Goal: Use online tool/utility: Utilize a website feature to perform a specific function

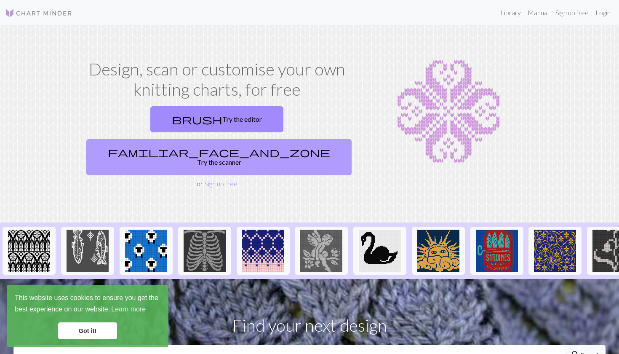
click at [306, 139] on link "familiar_face_and_zone Try the scanner" at bounding box center [218, 157] width 265 height 36
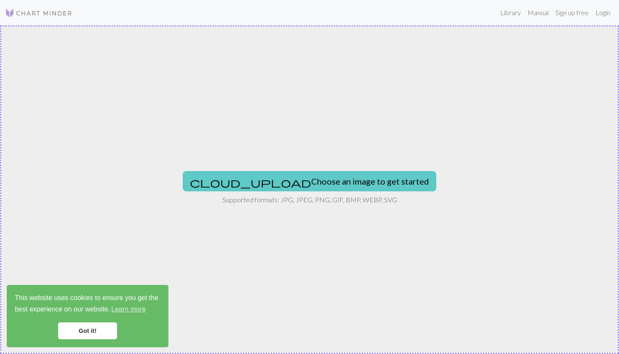
click at [292, 172] on button "cloud_upload Choose an image to get started" at bounding box center [309, 181] width 253 height 20
click at [281, 181] on button "cloud_upload Choose an image to get started" at bounding box center [309, 181] width 253 height 20
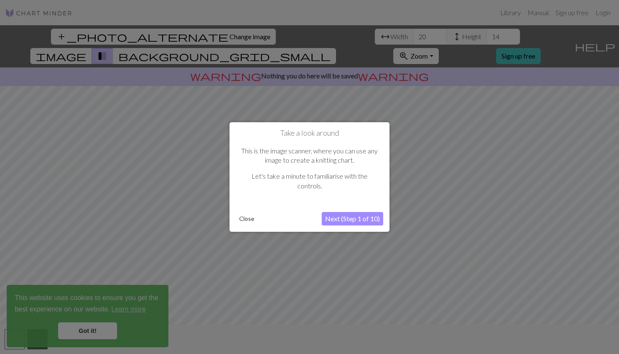
click at [363, 220] on button "Next (Step 1 of 10)" at bounding box center [352, 218] width 61 height 13
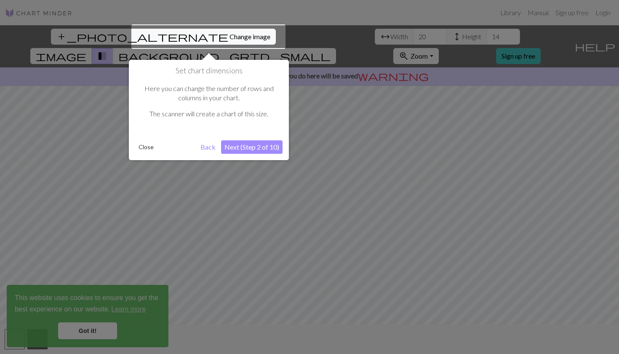
click at [139, 145] on button "Close" at bounding box center [146, 147] width 22 height 13
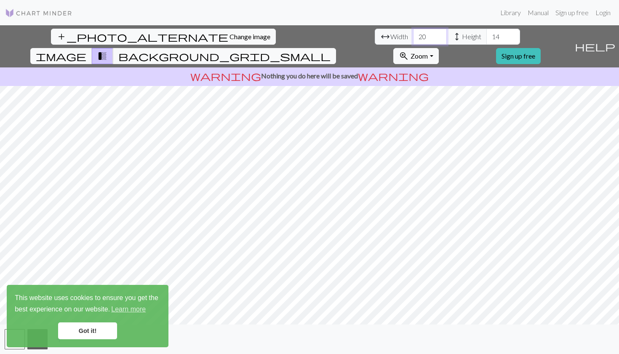
drag, startPoint x: 191, startPoint y: 36, endPoint x: 181, endPoint y: 36, distance: 10.1
click at [413, 36] on input "20" at bounding box center [430, 37] width 34 height 16
type input "60"
drag, startPoint x: 265, startPoint y: 37, endPoint x: 250, endPoint y: 37, distance: 14.3
click at [486, 37] on input "14" at bounding box center [503, 37] width 34 height 16
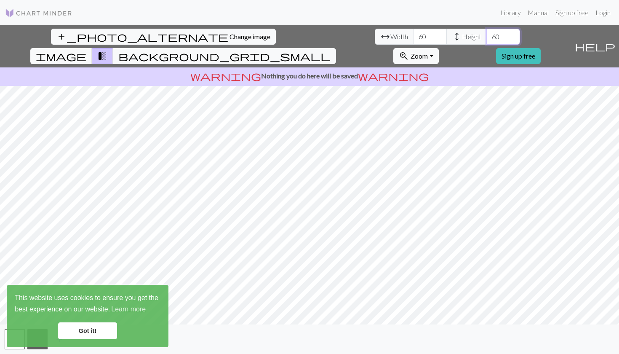
type input "60"
drag, startPoint x: 190, startPoint y: 37, endPoint x: 176, endPoint y: 37, distance: 13.5
click at [413, 37] on input "60" at bounding box center [430, 37] width 34 height 16
type input "100"
drag, startPoint x: 263, startPoint y: 38, endPoint x: 250, endPoint y: 36, distance: 13.6
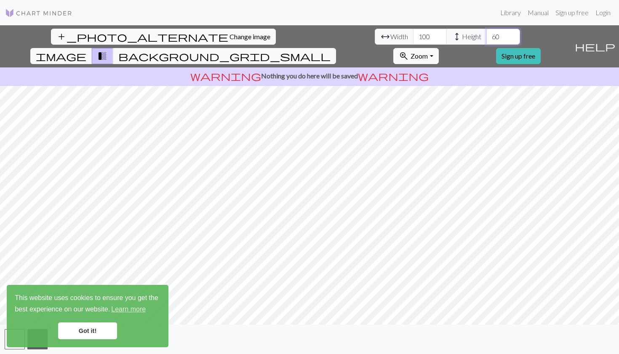
click at [486, 36] on input "60" at bounding box center [503, 37] width 34 height 16
type input "100"
drag, startPoint x: 192, startPoint y: 38, endPoint x: 177, endPoint y: 37, distance: 14.8
click at [413, 37] on input "100" at bounding box center [430, 37] width 34 height 16
type input "200"
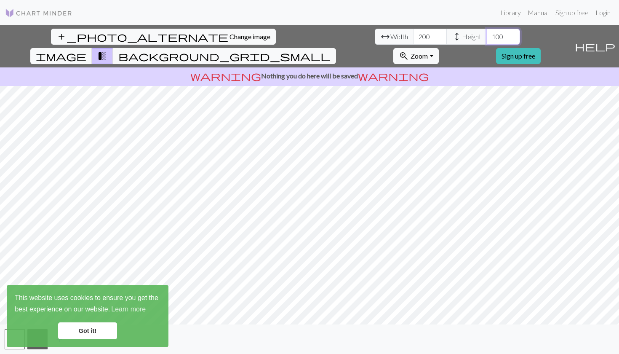
click at [486, 37] on input "100" at bounding box center [503, 37] width 34 height 16
click at [486, 38] on input "100" at bounding box center [503, 37] width 34 height 16
drag, startPoint x: 266, startPoint y: 37, endPoint x: 250, endPoint y: 37, distance: 15.2
click at [486, 37] on input "100" at bounding box center [503, 37] width 34 height 16
type input "200"
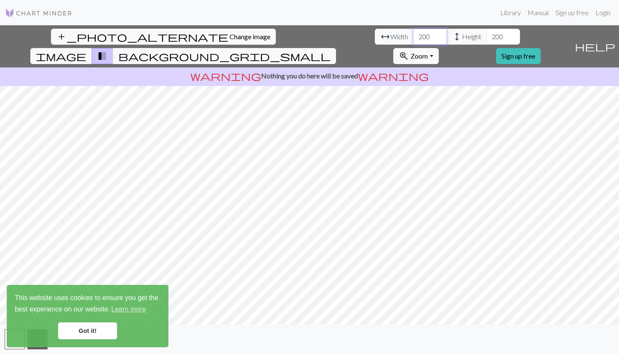
drag, startPoint x: 191, startPoint y: 36, endPoint x: 177, endPoint y: 36, distance: 13.9
click at [413, 36] on input "200" at bounding box center [430, 37] width 34 height 16
type input "150"
click at [81, 332] on link "Got it!" at bounding box center [87, 330] width 59 height 17
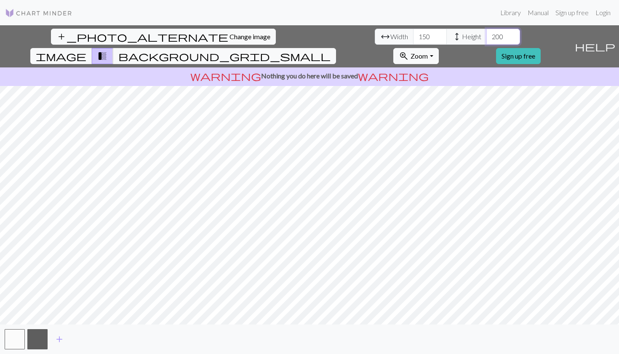
drag, startPoint x: 265, startPoint y: 37, endPoint x: 250, endPoint y: 37, distance: 15.6
click at [486, 37] on input "200" at bounding box center [503, 37] width 34 height 16
type input "150"
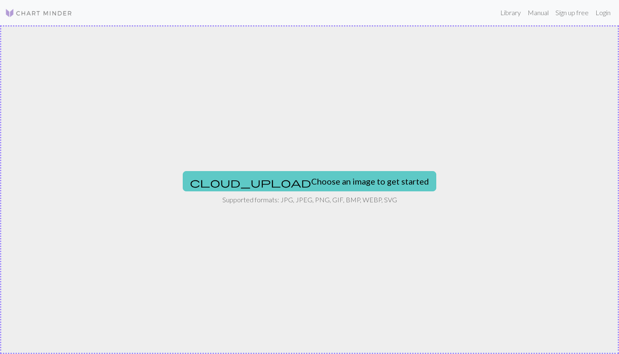
click at [301, 179] on button "cloud_upload Choose an image to get started" at bounding box center [309, 181] width 253 height 20
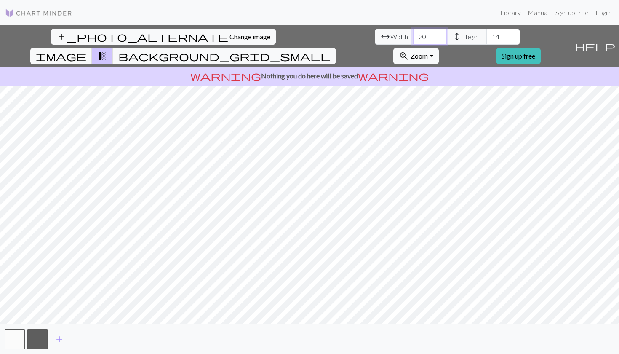
drag, startPoint x: 182, startPoint y: 37, endPoint x: 187, endPoint y: 38, distance: 5.1
click at [413, 38] on input "20" at bounding box center [430, 37] width 34 height 16
drag, startPoint x: 190, startPoint y: 37, endPoint x: 178, endPoint y: 37, distance: 11.8
click at [413, 37] on input "20" at bounding box center [430, 37] width 34 height 16
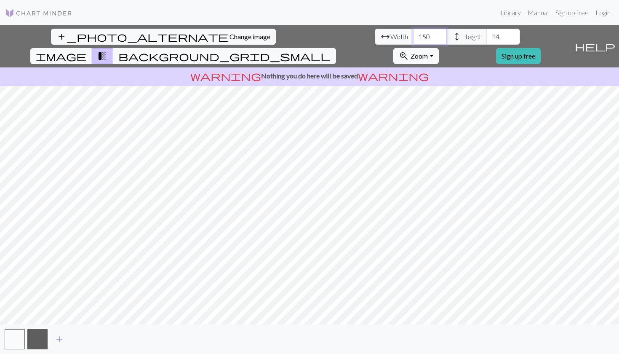
type input "150"
drag, startPoint x: 264, startPoint y: 36, endPoint x: 251, endPoint y: 36, distance: 13.0
click at [486, 36] on input "14" at bounding box center [503, 37] width 34 height 16
type input "150"
drag, startPoint x: 190, startPoint y: 37, endPoint x: 175, endPoint y: 37, distance: 15.2
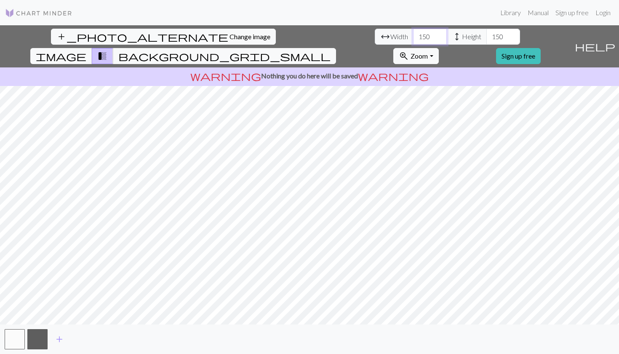
click at [413, 37] on input "150" at bounding box center [430, 37] width 34 height 16
type input "85"
drag, startPoint x: 265, startPoint y: 39, endPoint x: 253, endPoint y: 38, distance: 12.2
click at [486, 38] on input "150" at bounding box center [503, 37] width 34 height 16
type input "85"
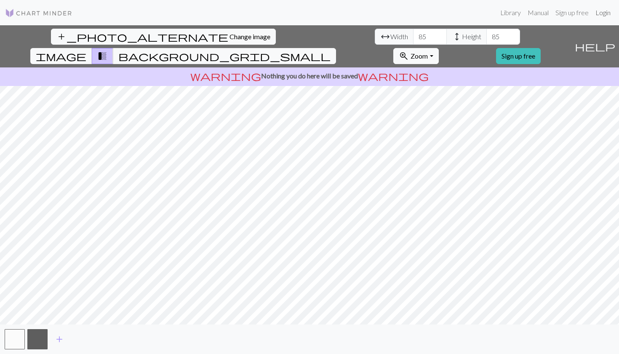
click at [599, 14] on link "Login" at bounding box center [603, 12] width 22 height 17
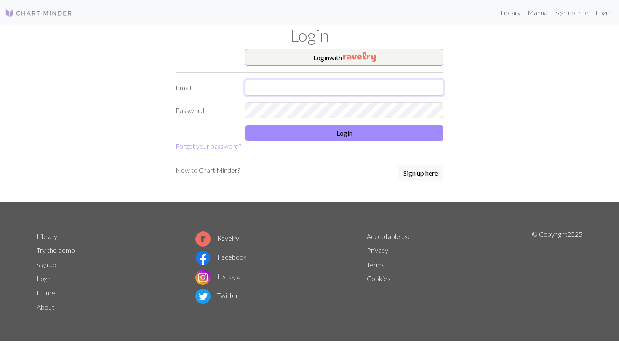
type input "alix.mf4@gmail.com"
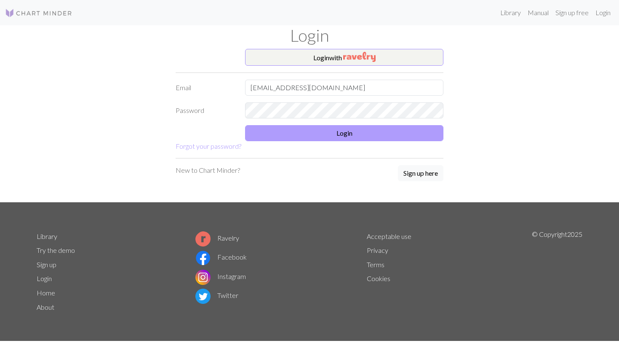
click at [325, 138] on button "Login" at bounding box center [344, 133] width 198 height 16
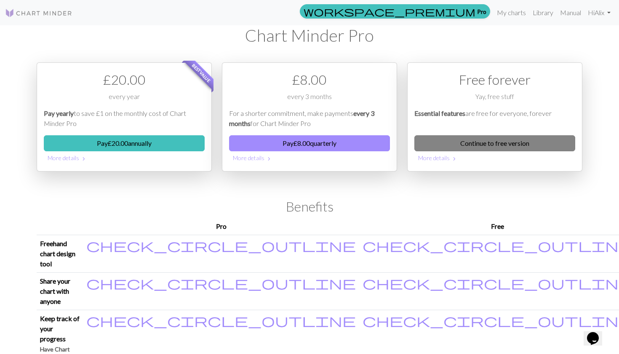
click at [471, 141] on link "Continue to free version" at bounding box center [494, 143] width 161 height 16
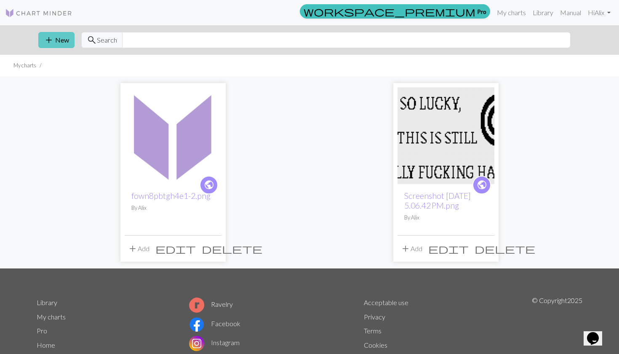
click at [57, 36] on button "add New" at bounding box center [56, 40] width 36 height 16
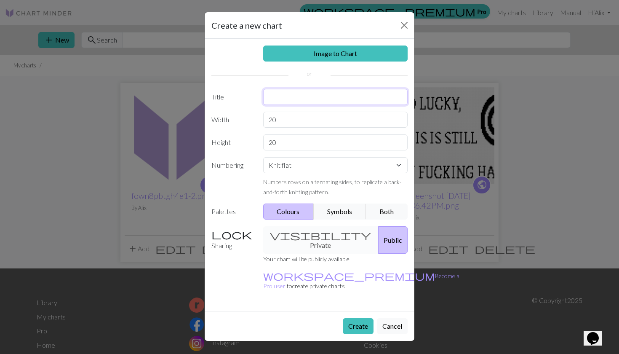
click at [278, 103] on input "text" at bounding box center [335, 97] width 145 height 16
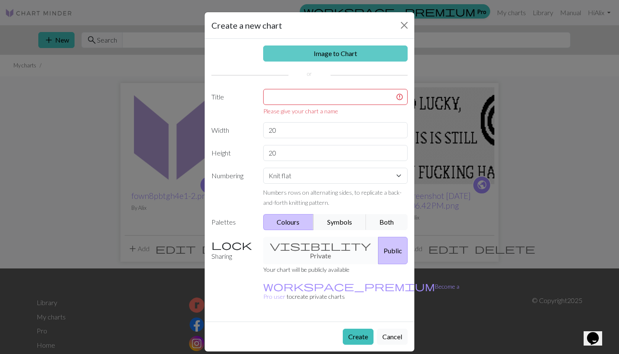
click at [333, 54] on link "Image to Chart" at bounding box center [335, 53] width 145 height 16
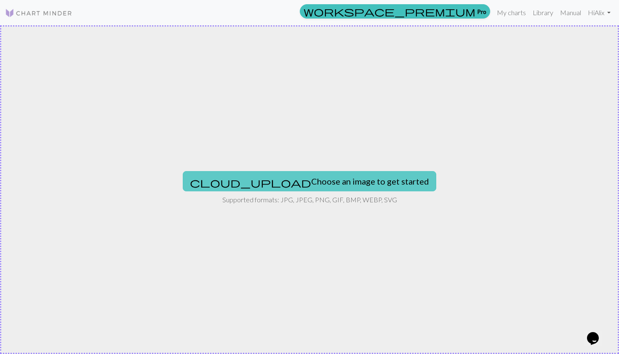
click at [266, 185] on button "cloud_upload Choose an image to get started" at bounding box center [309, 181] width 253 height 20
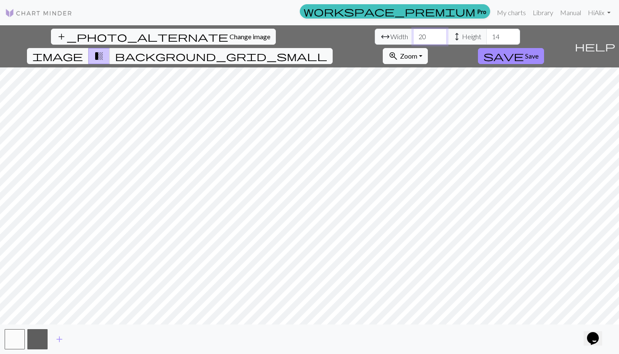
drag, startPoint x: 190, startPoint y: 36, endPoint x: 182, endPoint y: 36, distance: 7.6
click at [413, 36] on input "20" at bounding box center [430, 37] width 34 height 16
type input "85"
drag, startPoint x: 269, startPoint y: 34, endPoint x: 253, endPoint y: 32, distance: 16.0
click at [486, 32] on input "14" at bounding box center [503, 37] width 34 height 16
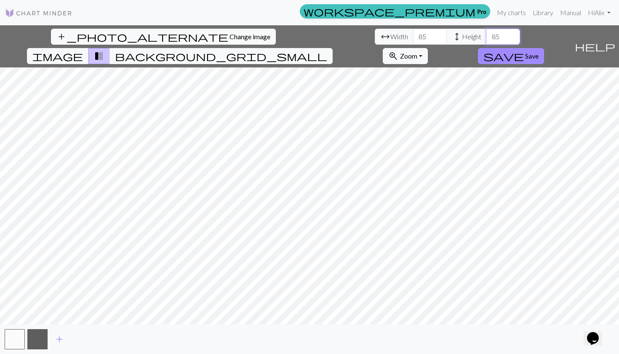
type input "85"
drag, startPoint x: 193, startPoint y: 35, endPoint x: 179, endPoint y: 33, distance: 14.0
click at [413, 33] on input "85" at bounding box center [430, 37] width 34 height 16
type input "95"
drag, startPoint x: 266, startPoint y: 39, endPoint x: 254, endPoint y: 38, distance: 11.9
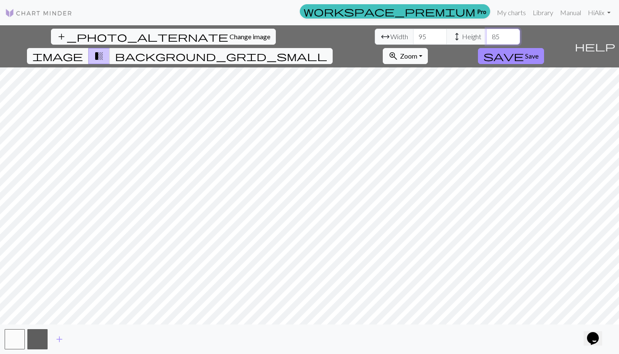
click at [486, 38] on input "85" at bounding box center [503, 37] width 34 height 16
type input "95"
drag, startPoint x: 193, startPoint y: 40, endPoint x: 184, endPoint y: 40, distance: 9.3
click at [413, 40] on input "95" at bounding box center [430, 37] width 34 height 16
type input "100"
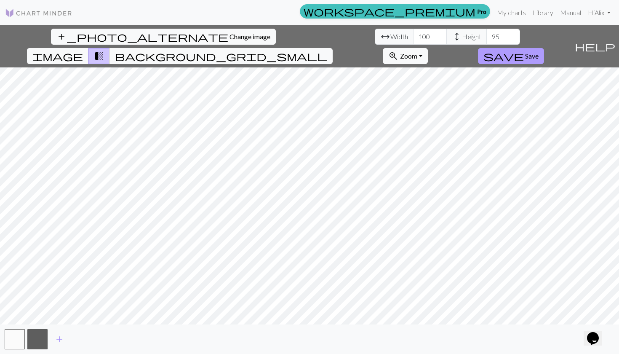
click at [544, 48] on button "save Save" at bounding box center [511, 56] width 66 height 16
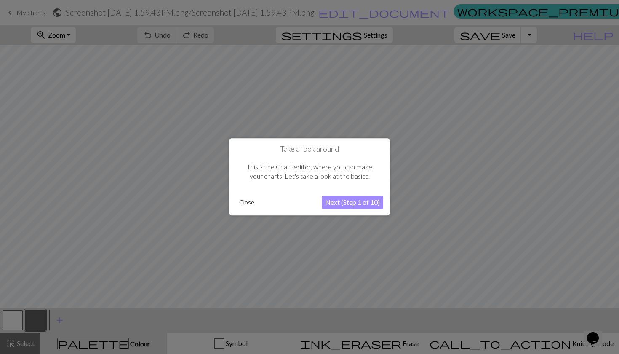
click at [350, 203] on button "Next (Step 1 of 10)" at bounding box center [352, 202] width 61 height 13
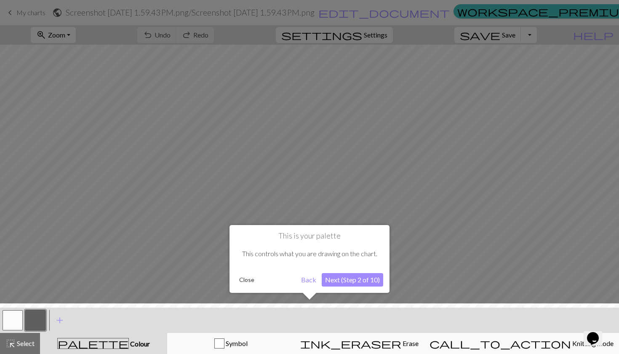
click at [247, 280] on button "Close" at bounding box center [247, 279] width 22 height 13
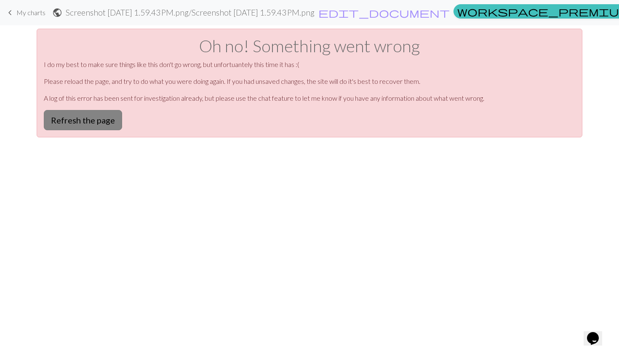
click at [91, 126] on button "Refresh the page" at bounding box center [83, 120] width 78 height 20
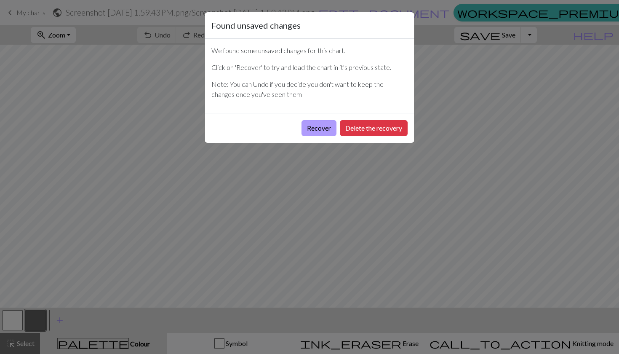
click at [317, 130] on button "Recover" at bounding box center [318, 128] width 35 height 16
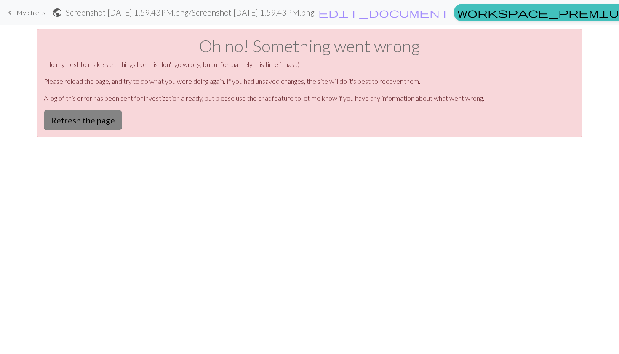
click at [85, 122] on button "Refresh the page" at bounding box center [83, 120] width 78 height 20
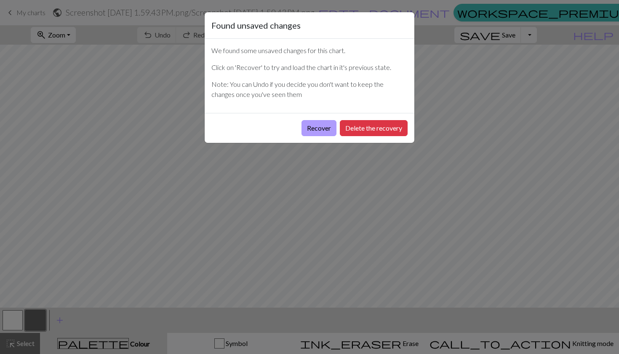
click at [325, 126] on button "Recover" at bounding box center [318, 128] width 35 height 16
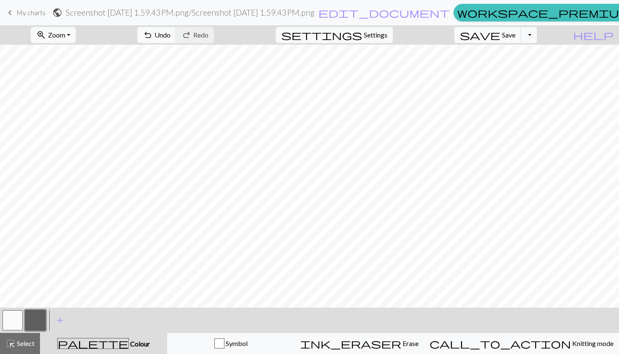
click at [9, 318] on button "button" at bounding box center [13, 320] width 20 height 20
click at [36, 321] on button "button" at bounding box center [35, 320] width 20 height 20
click at [19, 317] on button "button" at bounding box center [13, 320] width 20 height 20
click at [34, 319] on button "button" at bounding box center [35, 320] width 20 height 20
click at [20, 316] on button "button" at bounding box center [13, 320] width 20 height 20
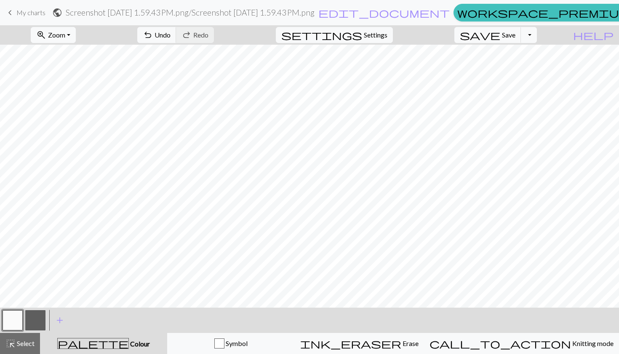
click at [35, 322] on button "button" at bounding box center [35, 320] width 20 height 20
click at [21, 317] on button "button" at bounding box center [13, 320] width 20 height 20
click at [38, 316] on button "button" at bounding box center [35, 320] width 20 height 20
click at [15, 321] on button "button" at bounding box center [13, 320] width 20 height 20
click at [32, 327] on button "button" at bounding box center [35, 320] width 20 height 20
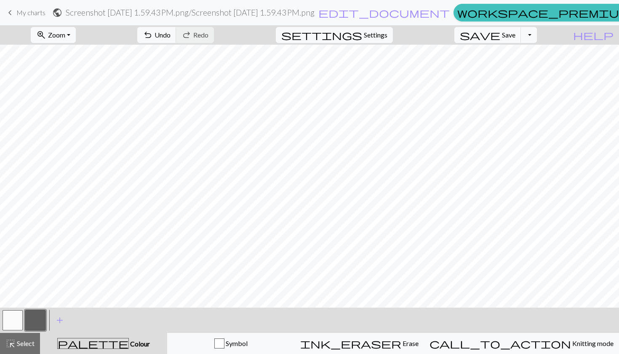
click at [18, 321] on button "button" at bounding box center [13, 320] width 20 height 20
click at [537, 38] on button "Toggle Dropdown" at bounding box center [529, 35] width 16 height 16
click at [537, 36] on button "Toggle Dropdown" at bounding box center [529, 35] width 16 height 16
click at [378, 35] on span "Settings" at bounding box center [376, 35] width 24 height 10
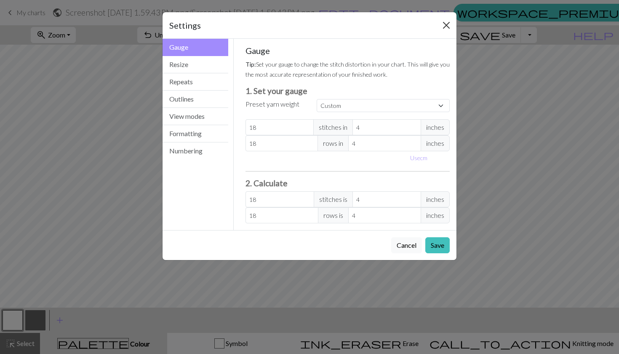
click at [449, 19] on button "Close" at bounding box center [445, 25] width 13 height 13
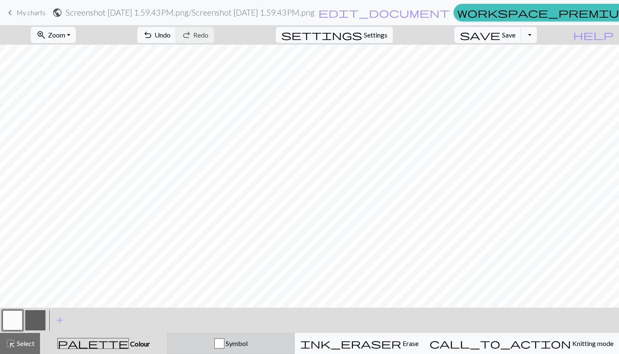
click at [224, 348] on div "button" at bounding box center [219, 343] width 10 height 10
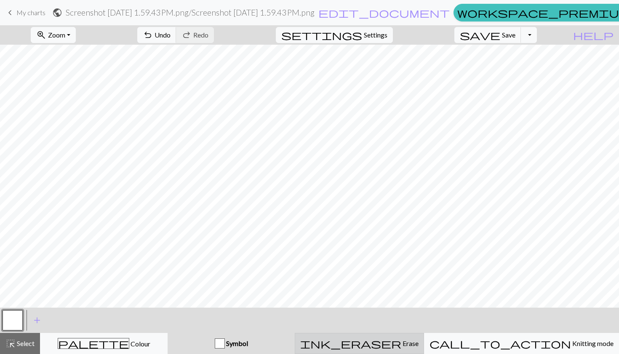
click at [354, 343] on div "ink_eraser Erase Erase" at bounding box center [359, 343] width 118 height 10
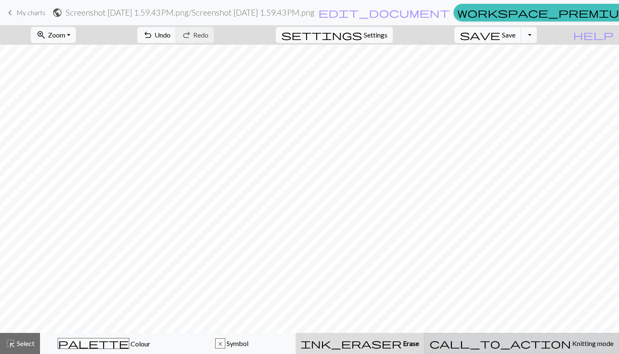
click at [487, 340] on div "call_to_action Knitting mode Knitting mode" at bounding box center [521, 343] width 184 height 10
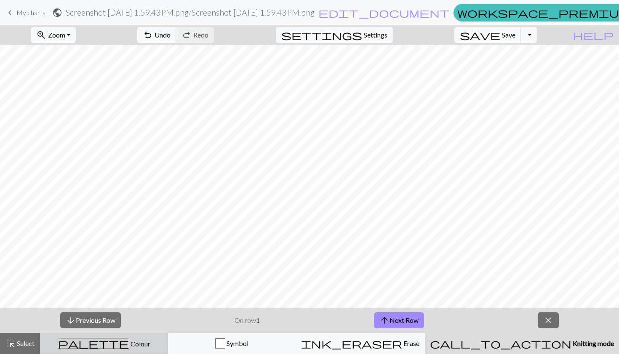
click at [153, 341] on div "palette Colour Colour" at bounding box center [103, 343] width 117 height 11
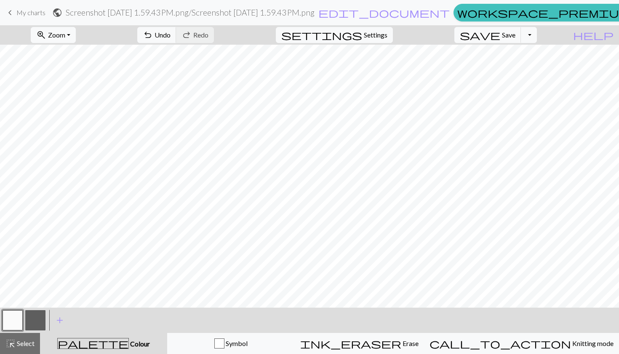
click at [32, 319] on button "button" at bounding box center [35, 320] width 20 height 20
click at [11, 14] on span "keyboard_arrow_left" at bounding box center [10, 13] width 10 height 12
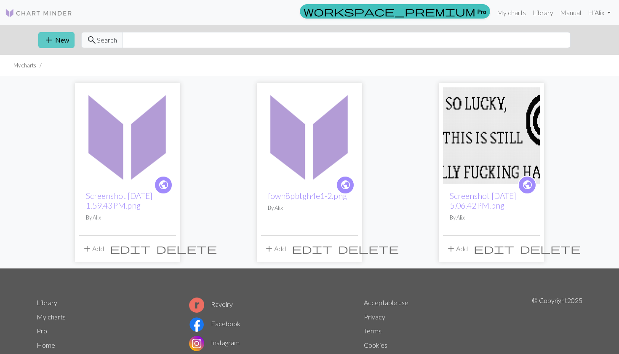
click at [56, 40] on button "add New" at bounding box center [56, 40] width 36 height 16
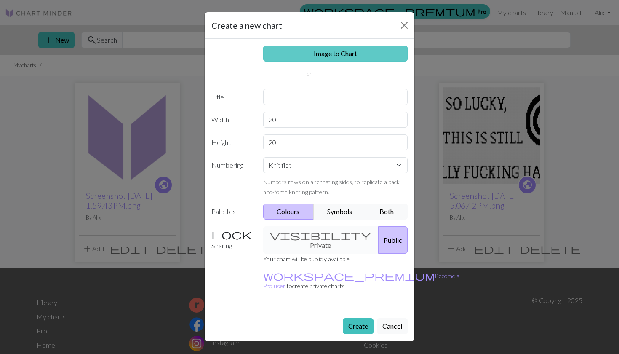
click at [314, 58] on link "Image to Chart" at bounding box center [335, 53] width 145 height 16
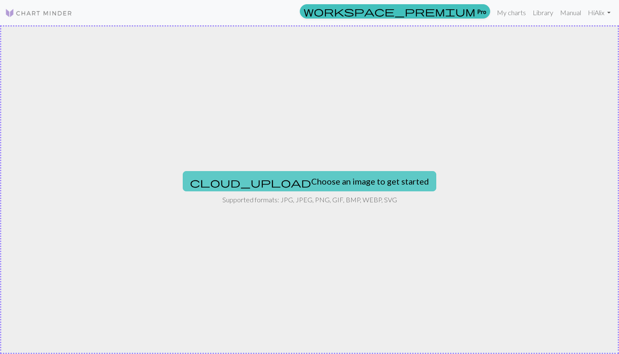
click at [268, 182] on button "cloud_upload Choose an image to get started" at bounding box center [309, 181] width 253 height 20
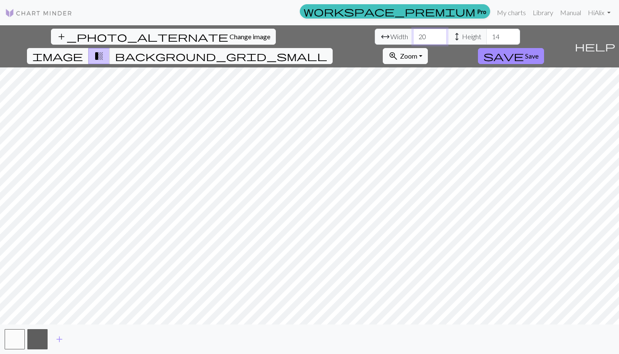
drag, startPoint x: 194, startPoint y: 34, endPoint x: 183, endPoint y: 33, distance: 11.0
click at [413, 33] on input "20" at bounding box center [430, 37] width 34 height 16
type input "110"
click at [486, 37] on input "14" at bounding box center [503, 37] width 34 height 16
type input "1"
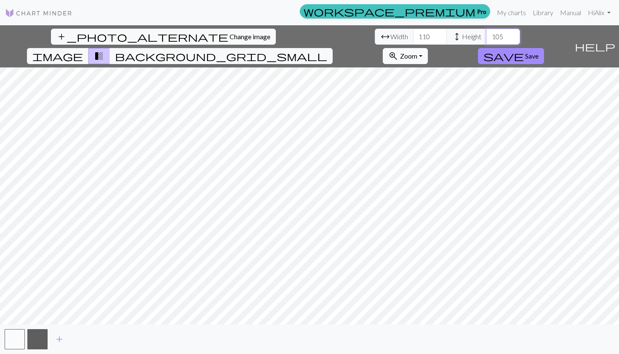
type input "105"
click at [428, 48] on button "zoom_in Zoom Zoom" at bounding box center [405, 56] width 45 height 16
click at [450, 156] on button "200%" at bounding box center [416, 162] width 66 height 13
click at [37, 337] on button "button" at bounding box center [37, 339] width 20 height 20
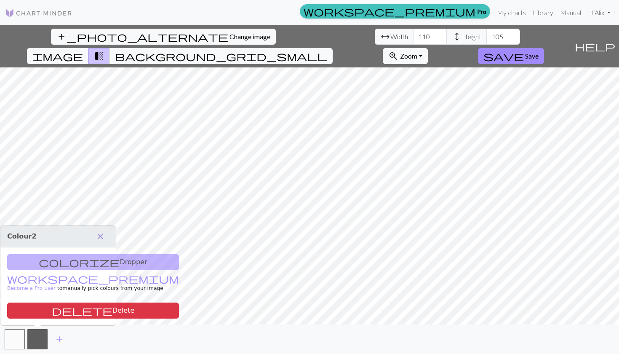
click at [105, 231] on span "close" at bounding box center [100, 236] width 10 height 12
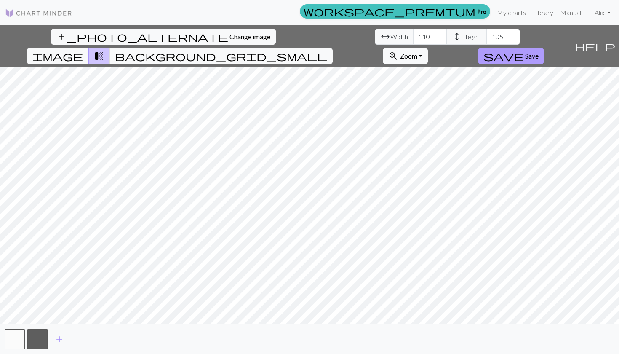
click at [538, 52] on span "Save" at bounding box center [531, 56] width 13 height 8
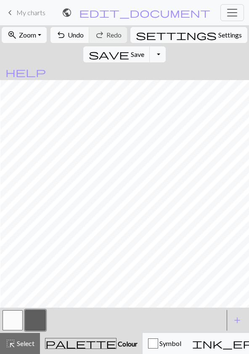
scroll to position [0, 203]
click at [20, 309] on div at bounding box center [12, 320] width 23 height 23
click at [17, 318] on button "button" at bounding box center [13, 320] width 20 height 20
click at [34, 320] on button "button" at bounding box center [35, 320] width 20 height 20
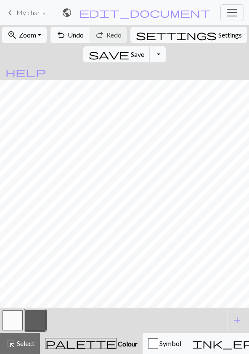
click at [10, 317] on button "button" at bounding box center [13, 320] width 20 height 20
click at [32, 318] on button "button" at bounding box center [35, 320] width 20 height 20
click at [10, 316] on button "button" at bounding box center [13, 320] width 20 height 20
click at [29, 315] on button "button" at bounding box center [35, 320] width 20 height 20
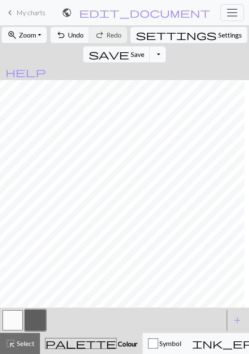
scroll to position [1, 229]
click at [15, 316] on button "button" at bounding box center [13, 320] width 20 height 20
click at [38, 321] on button "button" at bounding box center [35, 320] width 20 height 20
click at [12, 320] on button "button" at bounding box center [13, 320] width 20 height 20
click at [37, 315] on button "button" at bounding box center [35, 320] width 20 height 20
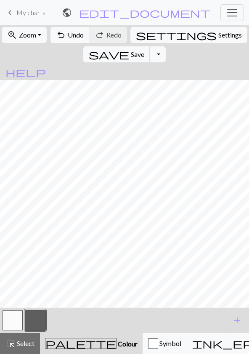
click at [17, 321] on button "button" at bounding box center [13, 320] width 20 height 20
click at [40, 319] on button "button" at bounding box center [35, 320] width 20 height 20
click at [19, 316] on button "button" at bounding box center [13, 320] width 20 height 20
click at [43, 315] on button "button" at bounding box center [35, 320] width 20 height 20
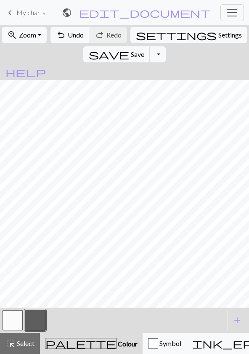
click at [19, 313] on button "button" at bounding box center [13, 320] width 20 height 20
click at [16, 319] on button "button" at bounding box center [13, 320] width 20 height 20
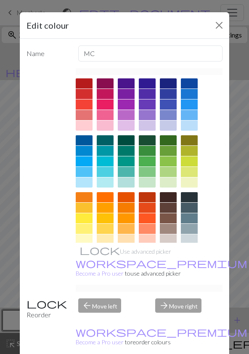
click at [225, 19] on div "Edit colour" at bounding box center [125, 25] width 210 height 27
click at [222, 23] on button "Close" at bounding box center [219, 25] width 13 height 13
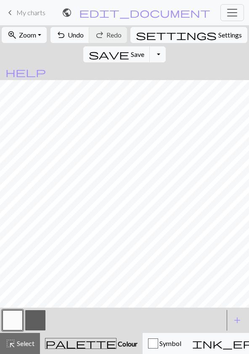
click at [40, 308] on div "< >" at bounding box center [112, 319] width 223 height 25
click at [37, 318] on button "button" at bounding box center [35, 320] width 20 height 20
click at [8, 317] on button "button" at bounding box center [13, 320] width 20 height 20
click at [33, 317] on button "button" at bounding box center [35, 320] width 20 height 20
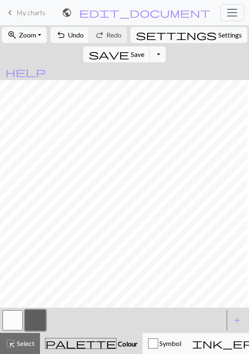
scroll to position [10, 396]
click at [17, 316] on button "button" at bounding box center [13, 320] width 20 height 20
click at [42, 314] on button "button" at bounding box center [35, 320] width 20 height 20
click at [13, 320] on button "button" at bounding box center [13, 320] width 20 height 20
click at [42, 312] on button "button" at bounding box center [35, 320] width 20 height 20
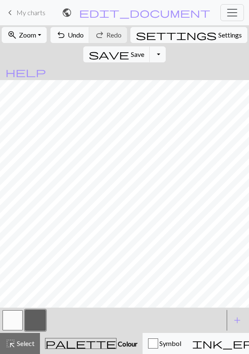
click at [19, 320] on button "button" at bounding box center [13, 320] width 20 height 20
click at [33, 319] on button "button" at bounding box center [35, 320] width 20 height 20
click at [17, 315] on button "button" at bounding box center [13, 320] width 20 height 20
click at [40, 318] on button "button" at bounding box center [35, 320] width 20 height 20
click at [8, 318] on button "button" at bounding box center [13, 320] width 20 height 20
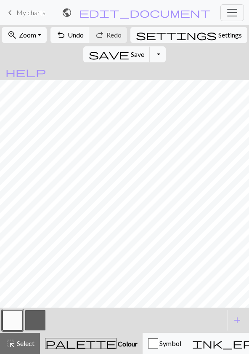
click at [37, 318] on button "button" at bounding box center [35, 320] width 20 height 20
click at [10, 314] on button "button" at bounding box center [13, 320] width 20 height 20
click at [35, 320] on button "button" at bounding box center [35, 320] width 20 height 20
click at [19, 315] on button "button" at bounding box center [13, 320] width 20 height 20
click at [30, 320] on button "button" at bounding box center [35, 320] width 20 height 20
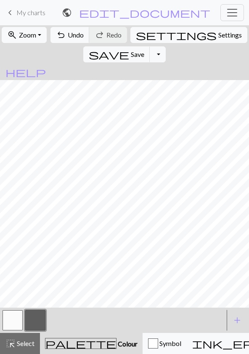
click at [13, 317] on button "button" at bounding box center [13, 320] width 20 height 20
click at [28, 324] on button "button" at bounding box center [35, 320] width 20 height 20
click at [11, 310] on button "button" at bounding box center [13, 320] width 20 height 20
click at [32, 321] on button "button" at bounding box center [35, 320] width 20 height 20
click at [11, 320] on button "button" at bounding box center [13, 320] width 20 height 20
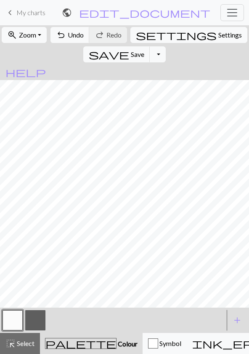
click at [39, 326] on button "button" at bounding box center [35, 320] width 20 height 20
click at [16, 315] on button "button" at bounding box center [13, 320] width 20 height 20
click at [38, 318] on button "button" at bounding box center [35, 320] width 20 height 20
click at [20, 319] on button "button" at bounding box center [13, 320] width 20 height 20
click at [35, 319] on button "button" at bounding box center [35, 320] width 20 height 20
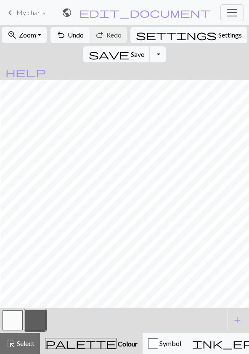
scroll to position [9, 489]
click at [12, 318] on button "button" at bounding box center [13, 320] width 20 height 20
click at [32, 319] on button "button" at bounding box center [35, 320] width 20 height 20
click at [11, 314] on button "button" at bounding box center [13, 320] width 20 height 20
click at [33, 319] on button "button" at bounding box center [35, 320] width 20 height 20
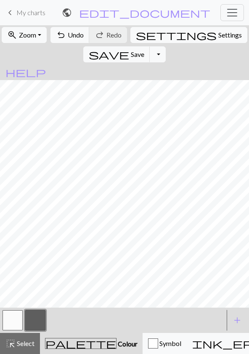
click at [13, 317] on button "button" at bounding box center [13, 320] width 20 height 20
click at [33, 314] on button "button" at bounding box center [35, 320] width 20 height 20
click at [19, 315] on button "button" at bounding box center [13, 320] width 20 height 20
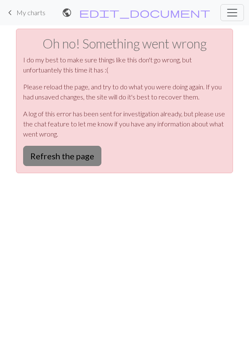
click at [82, 155] on button "Refresh the page" at bounding box center [62, 156] width 78 height 20
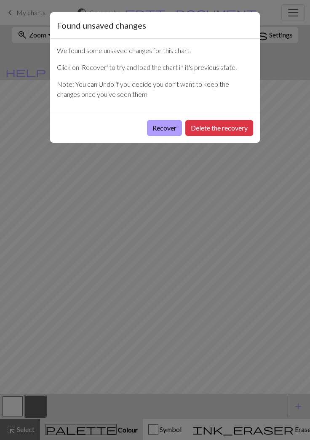
click at [172, 122] on button "Recover" at bounding box center [164, 128] width 35 height 16
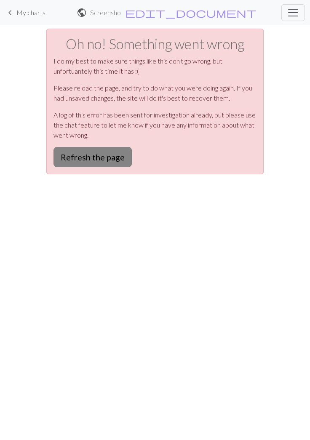
click at [100, 160] on button "Refresh the page" at bounding box center [92, 157] width 78 height 20
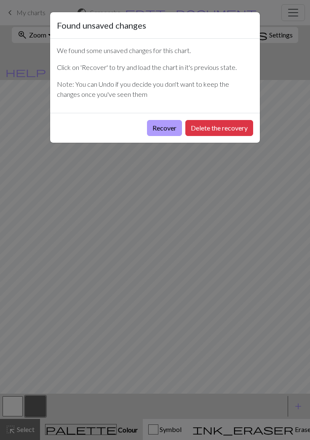
click at [172, 123] on button "Recover" at bounding box center [164, 128] width 35 height 16
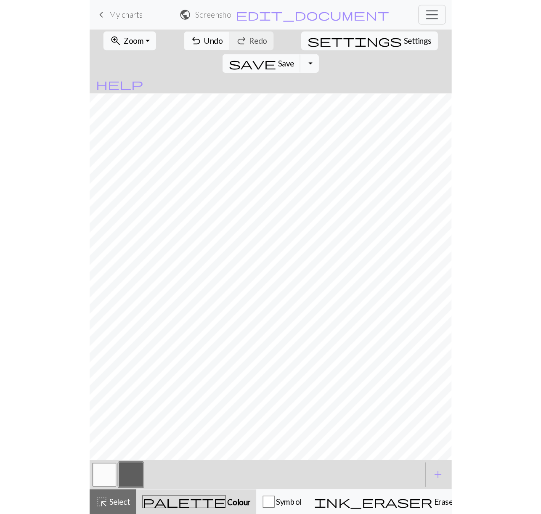
scroll to position [0, 411]
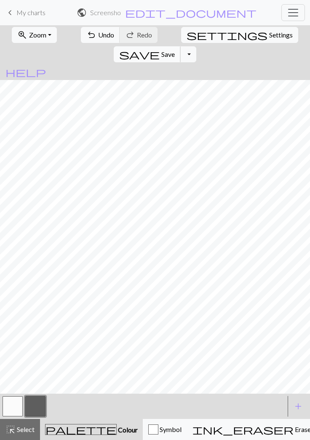
click at [175, 50] on span "Save" at bounding box center [167, 54] width 13 height 8
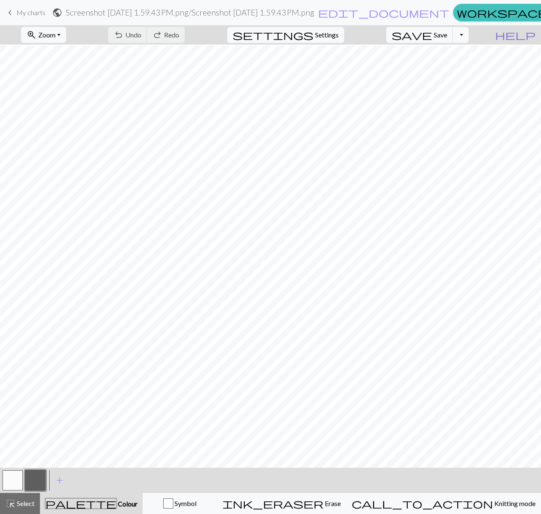
scroll to position [3, 307]
click at [56, 34] on span "Zoom" at bounding box center [46, 35] width 17 height 8
click at [57, 144] on button "200%" at bounding box center [54, 141] width 66 height 13
click at [8, 439] on button "button" at bounding box center [13, 481] width 20 height 20
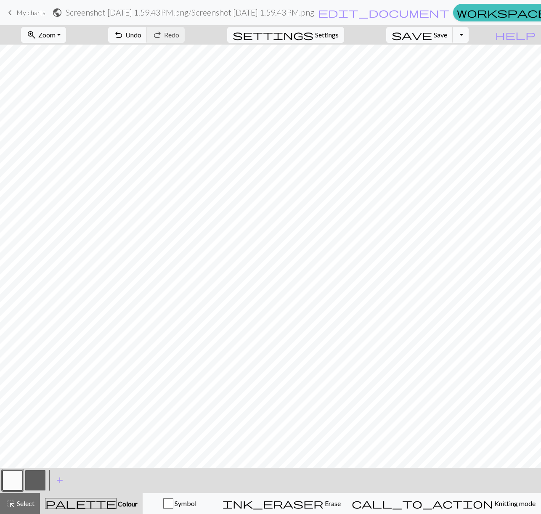
click at [36, 439] on button "button" at bounding box center [35, 481] width 20 height 20
click at [13, 439] on button "button" at bounding box center [13, 481] width 20 height 20
click at [29, 439] on button "button" at bounding box center [35, 481] width 20 height 20
click at [13, 439] on button "button" at bounding box center [13, 481] width 20 height 20
click at [34, 439] on button "button" at bounding box center [35, 481] width 20 height 20
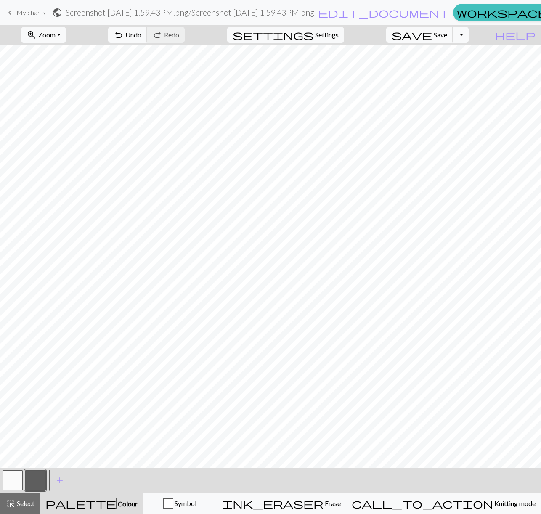
click at [11, 439] on button "button" at bounding box center [13, 481] width 20 height 20
click at [40, 439] on button "button" at bounding box center [35, 481] width 20 height 20
click at [19, 439] on button "button" at bounding box center [13, 481] width 20 height 20
click at [34, 439] on button "button" at bounding box center [35, 481] width 20 height 20
click at [41, 439] on button "button" at bounding box center [35, 481] width 20 height 20
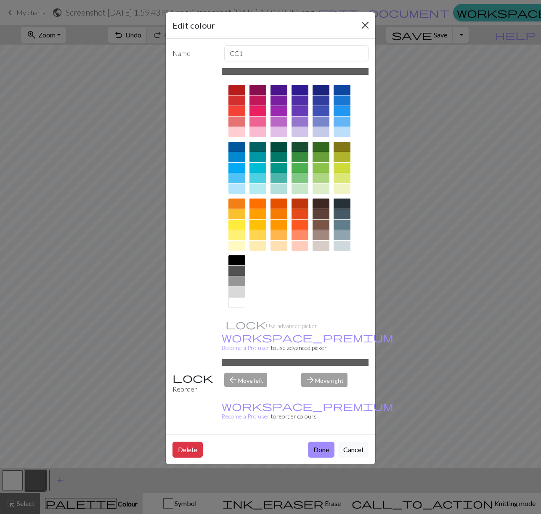
click at [309, 22] on button "Close" at bounding box center [365, 25] width 13 height 13
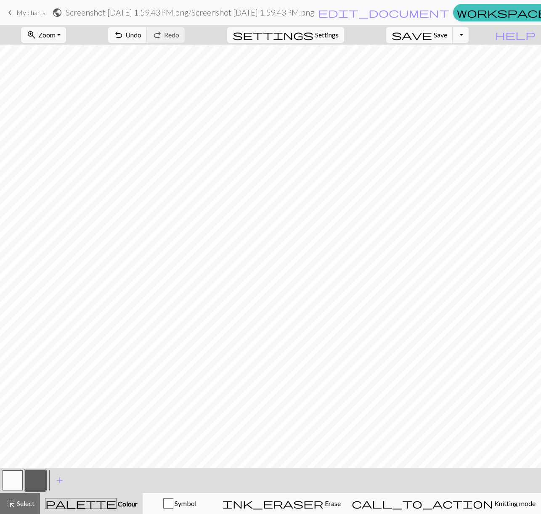
click at [15, 439] on button "button" at bounding box center [13, 481] width 20 height 20
click at [31, 439] on button "button" at bounding box center [35, 481] width 20 height 20
click at [10, 439] on button "button" at bounding box center [13, 481] width 20 height 20
click at [35, 439] on button "button" at bounding box center [35, 481] width 20 height 20
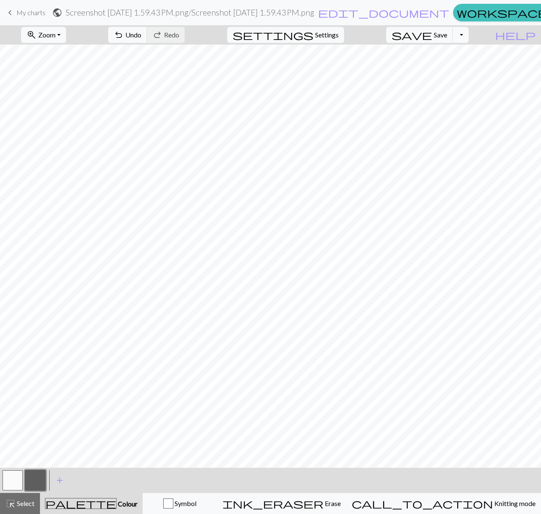
click at [8, 439] on button "button" at bounding box center [13, 481] width 20 height 20
click at [32, 439] on button "button" at bounding box center [35, 481] width 20 height 20
click at [8, 439] on button "button" at bounding box center [13, 481] width 20 height 20
click at [12, 439] on button "button" at bounding box center [13, 481] width 20 height 20
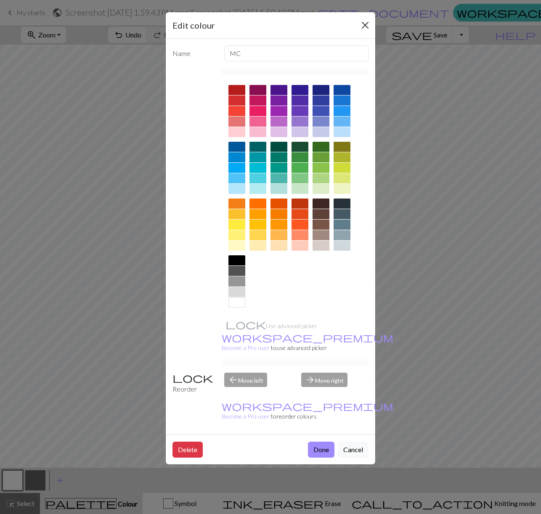
click at [309, 27] on button "Close" at bounding box center [365, 25] width 13 height 13
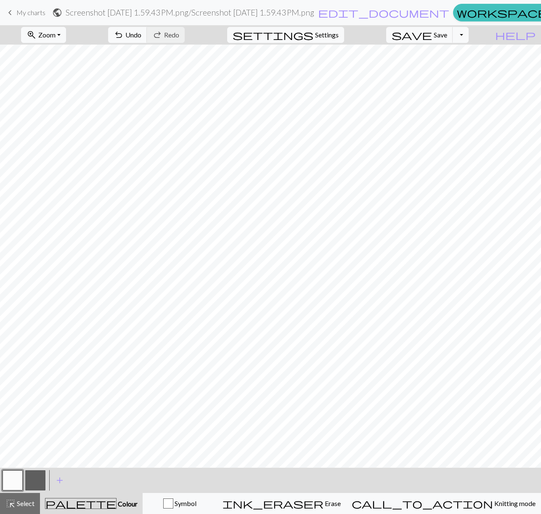
click at [34, 439] on button "button" at bounding box center [35, 481] width 20 height 20
click at [10, 439] on button "button" at bounding box center [13, 481] width 20 height 20
click at [36, 439] on button "button" at bounding box center [35, 481] width 20 height 20
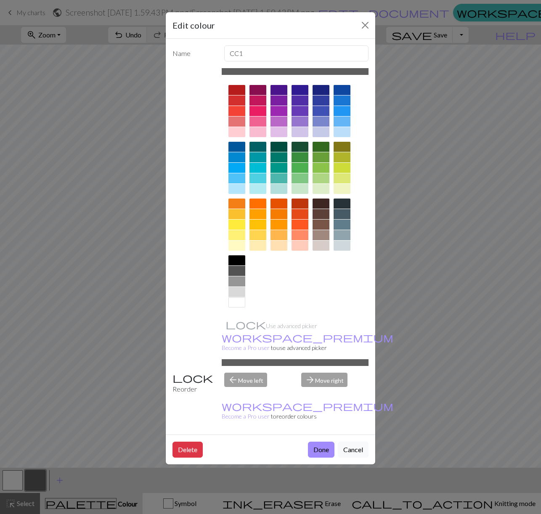
click at [309, 219] on div "Name CC1 Use advanced picker workspace_premium Become a Pro user to use advance…" at bounding box center [271, 237] width 210 height 396
click at [309, 160] on div "Edit colour Name CC1 Use advanced picker workspace_premium Become a Pro user to…" at bounding box center [270, 257] width 541 height 514
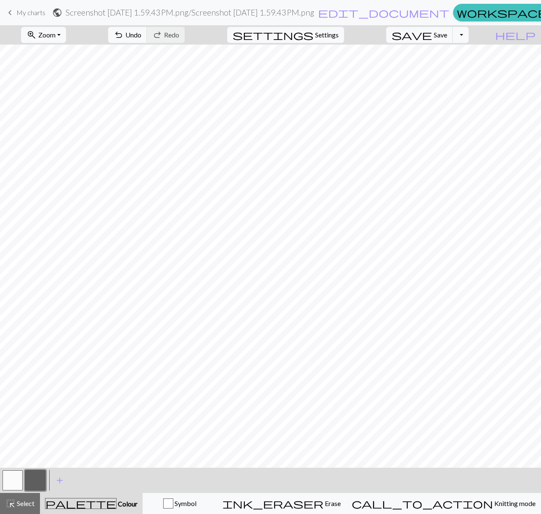
click at [16, 439] on button "button" at bounding box center [13, 481] width 20 height 20
click at [35, 439] on button "button" at bounding box center [35, 481] width 20 height 20
click at [10, 439] on button "button" at bounding box center [13, 481] width 20 height 20
click at [31, 439] on button "button" at bounding box center [35, 481] width 20 height 20
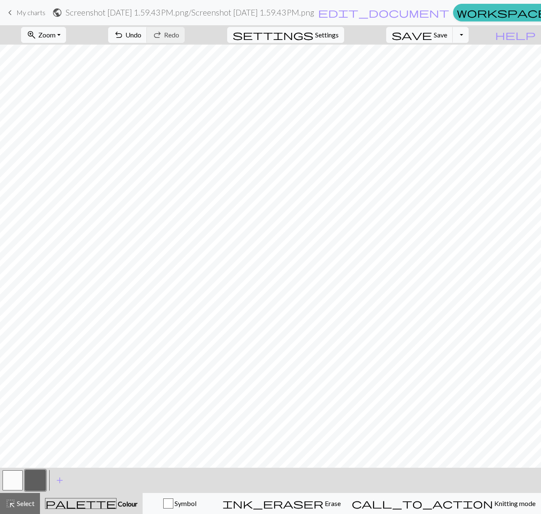
click at [7, 439] on button "button" at bounding box center [13, 481] width 20 height 20
click at [33, 439] on button "button" at bounding box center [35, 481] width 20 height 20
click at [2, 439] on div at bounding box center [12, 480] width 23 height 23
click at [14, 439] on button "button" at bounding box center [13, 481] width 20 height 20
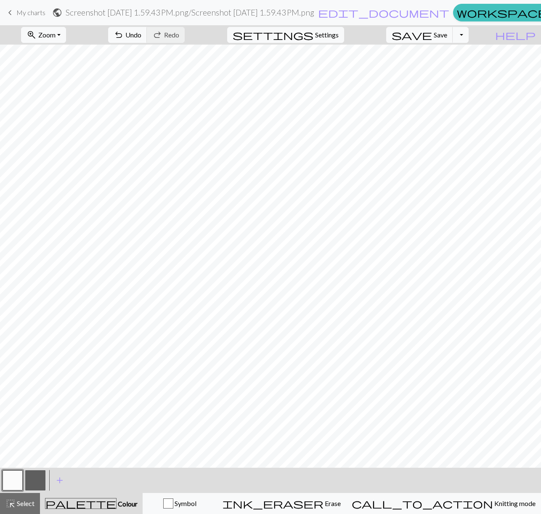
click at [37, 439] on button "button" at bounding box center [35, 481] width 20 height 20
click at [8, 439] on button "button" at bounding box center [13, 481] width 20 height 20
click at [29, 439] on button "button" at bounding box center [35, 481] width 20 height 20
click at [16, 439] on button "button" at bounding box center [13, 481] width 20 height 20
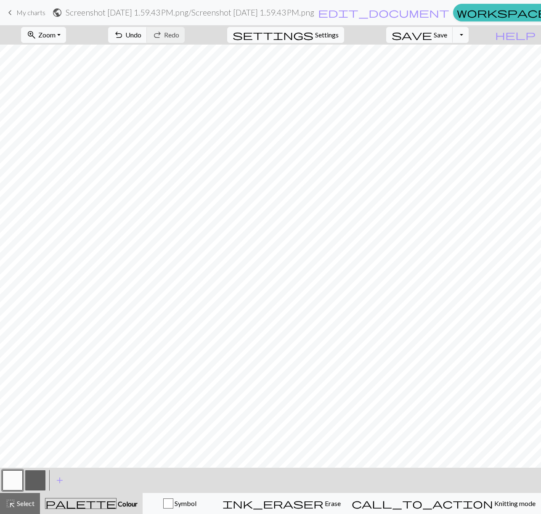
click at [27, 439] on button "button" at bounding box center [35, 481] width 20 height 20
click at [7, 439] on button "button" at bounding box center [13, 481] width 20 height 20
click at [43, 439] on button "button" at bounding box center [35, 481] width 20 height 20
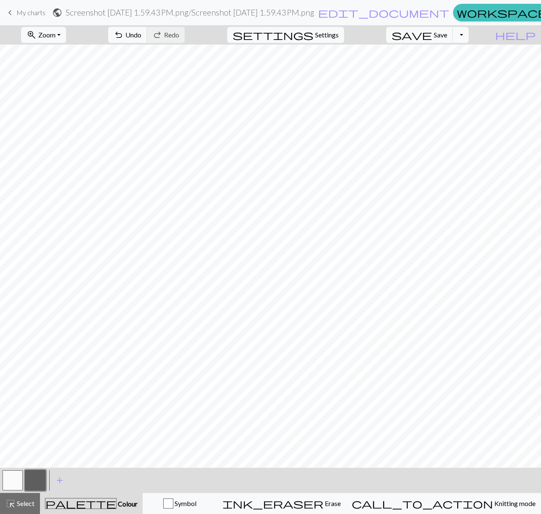
click at [10, 439] on button "button" at bounding box center [13, 481] width 20 height 20
click at [49, 439] on div "add Add a colour" at bounding box center [60, 480] width 24 height 25
click at [41, 439] on button "button" at bounding box center [35, 481] width 20 height 20
click at [14, 439] on button "button" at bounding box center [13, 481] width 20 height 20
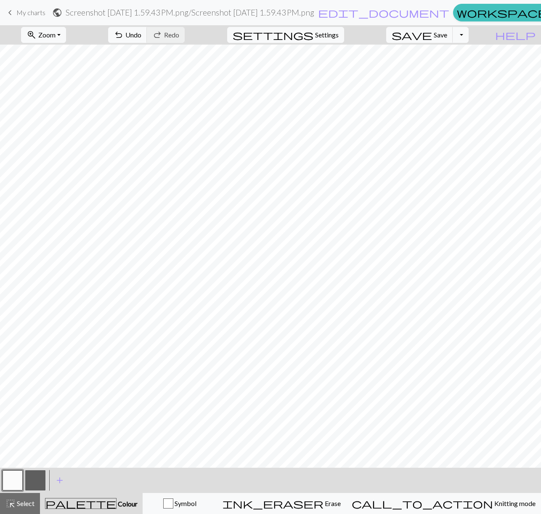
scroll to position [464, 572]
click at [11, 439] on button "button" at bounding box center [13, 481] width 20 height 20
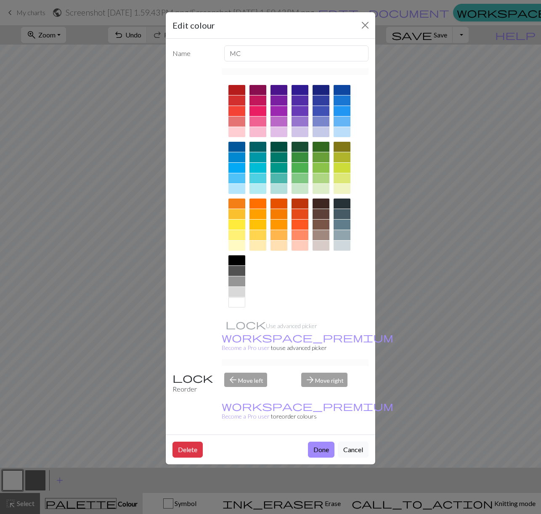
click at [309, 33] on div "Edit colour" at bounding box center [271, 25] width 210 height 27
click at [309, 30] on button "Close" at bounding box center [365, 25] width 13 height 13
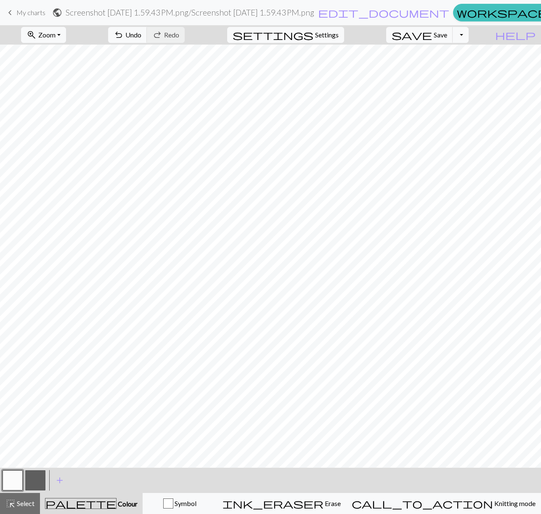
click at [38, 439] on button "button" at bounding box center [35, 481] width 20 height 20
click at [10, 439] on button "button" at bounding box center [13, 481] width 20 height 20
click at [66, 37] on button "zoom_in Zoom Zoom" at bounding box center [43, 35] width 45 height 16
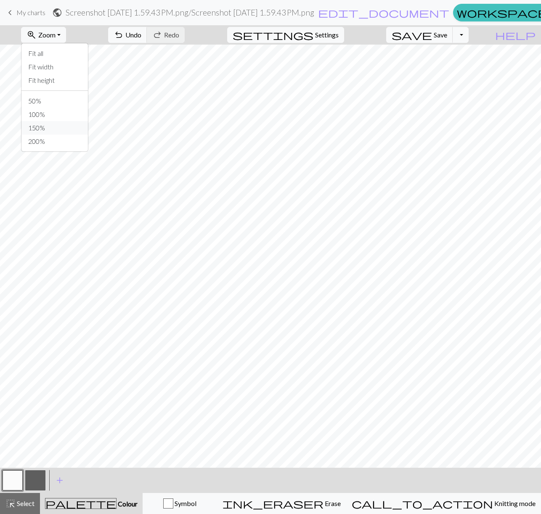
click at [58, 131] on button "150%" at bounding box center [54, 127] width 66 height 13
click at [37, 439] on button "button" at bounding box center [35, 481] width 20 height 20
click at [14, 439] on button "button" at bounding box center [13, 481] width 20 height 20
click at [32, 439] on button "button" at bounding box center [35, 481] width 20 height 20
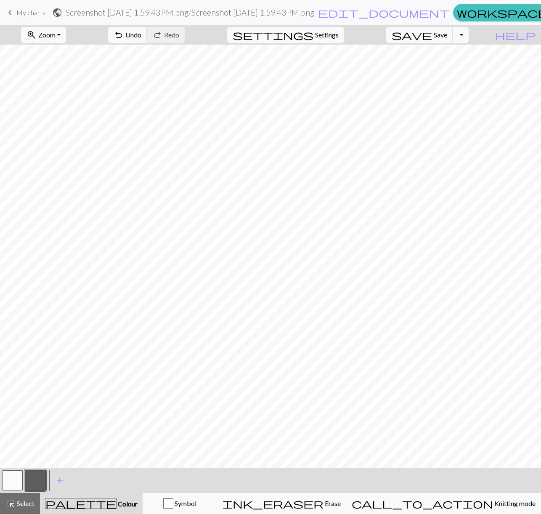
click at [10, 439] on button "button" at bounding box center [13, 481] width 20 height 20
click at [37, 439] on button "button" at bounding box center [35, 481] width 20 height 20
click at [14, 439] on button "button" at bounding box center [13, 481] width 20 height 20
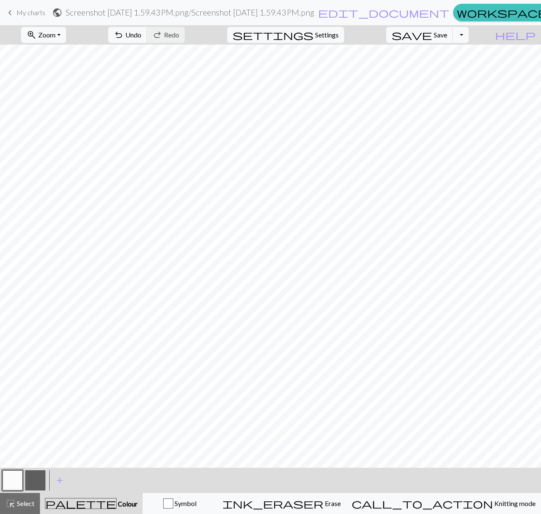
click at [10, 439] on button "button" at bounding box center [13, 481] width 20 height 20
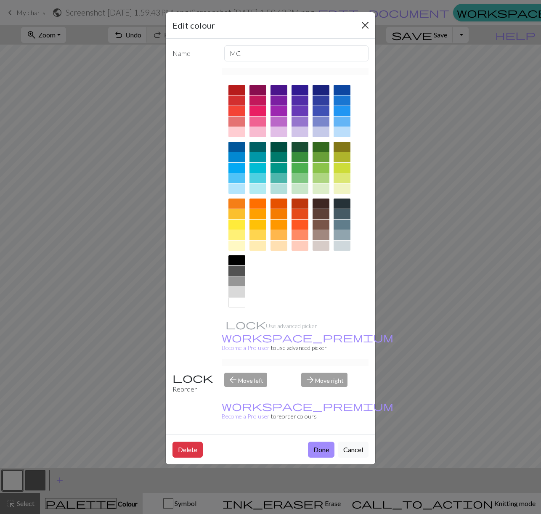
click at [309, 26] on button "Close" at bounding box center [365, 25] width 13 height 13
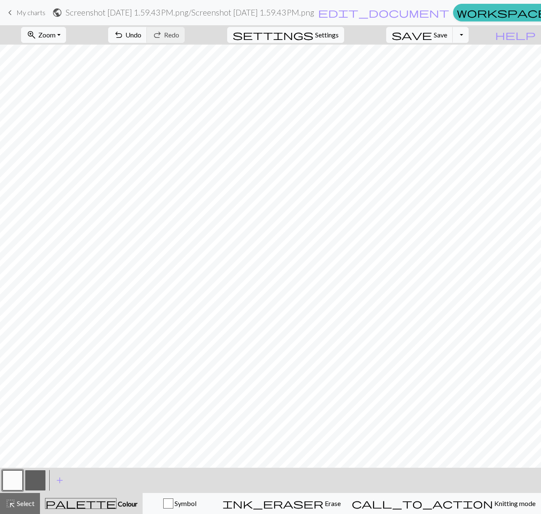
click at [35, 439] on button "button" at bounding box center [35, 481] width 20 height 20
click at [41, 439] on button "button" at bounding box center [35, 481] width 20 height 20
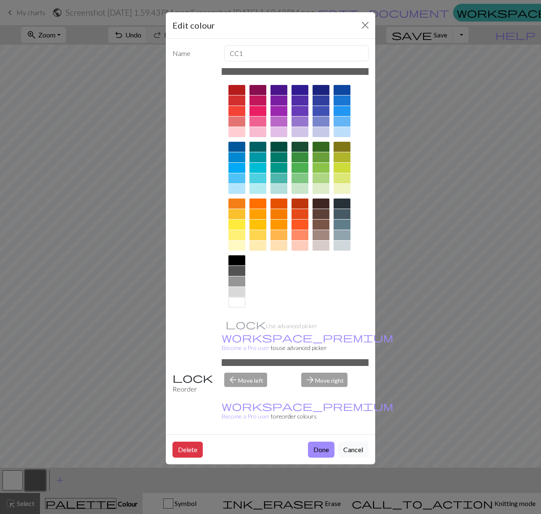
click at [131, 343] on div "Edit colour Name CC1 Use advanced picker workspace_premium Become a Pro user to…" at bounding box center [270, 257] width 541 height 514
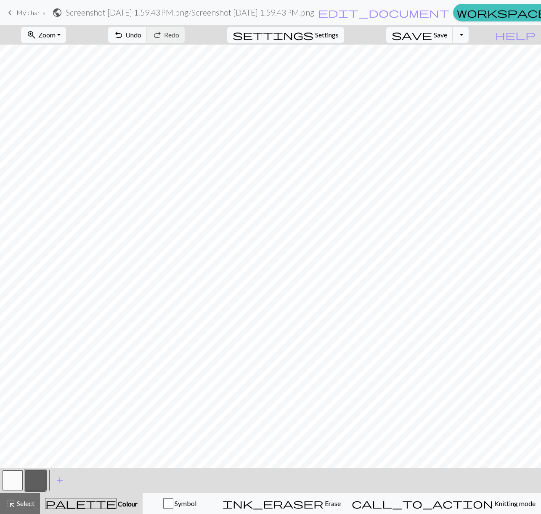
click at [16, 439] on button "button" at bounding box center [13, 481] width 20 height 20
click at [35, 439] on button "button" at bounding box center [35, 481] width 20 height 20
click at [10, 439] on button "button" at bounding box center [13, 481] width 20 height 20
click at [38, 439] on button "button" at bounding box center [35, 481] width 20 height 20
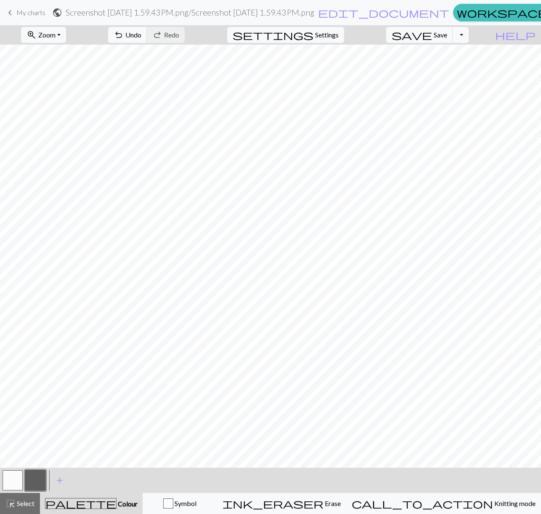
click at [11, 439] on button "button" at bounding box center [13, 481] width 20 height 20
click at [21, 439] on button "button" at bounding box center [13, 481] width 20 height 20
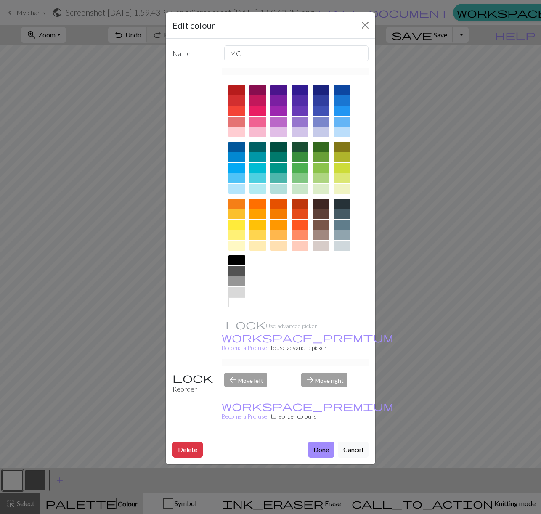
click at [81, 432] on div "Edit colour Name MC Use advanced picker workspace_premium Become a Pro user to …" at bounding box center [270, 257] width 541 height 514
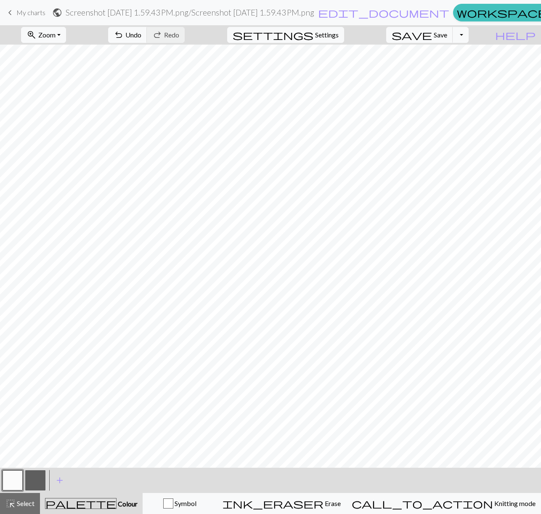
click at [45, 439] on button "button" at bounding box center [35, 481] width 20 height 20
click at [18, 439] on button "button" at bounding box center [13, 481] width 20 height 20
click at [28, 439] on button "button" at bounding box center [35, 481] width 20 height 20
click at [14, 439] on button "button" at bounding box center [13, 481] width 20 height 20
click at [26, 439] on button "button" at bounding box center [35, 481] width 20 height 20
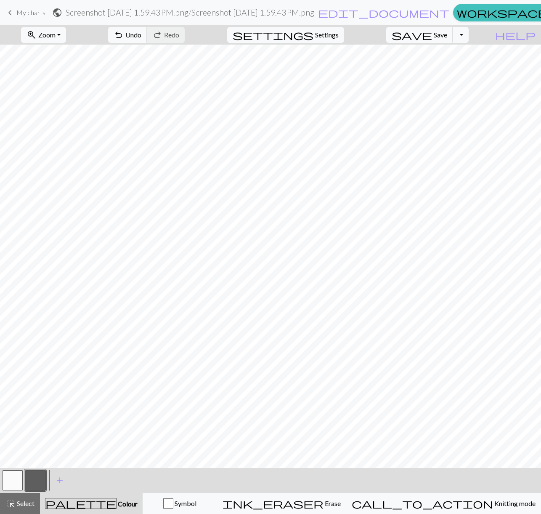
click at [7, 439] on button "button" at bounding box center [13, 481] width 20 height 20
click at [30, 439] on button "button" at bounding box center [35, 481] width 20 height 20
click at [15, 439] on button "button" at bounding box center [13, 481] width 20 height 20
click at [34, 439] on button "button" at bounding box center [35, 481] width 20 height 20
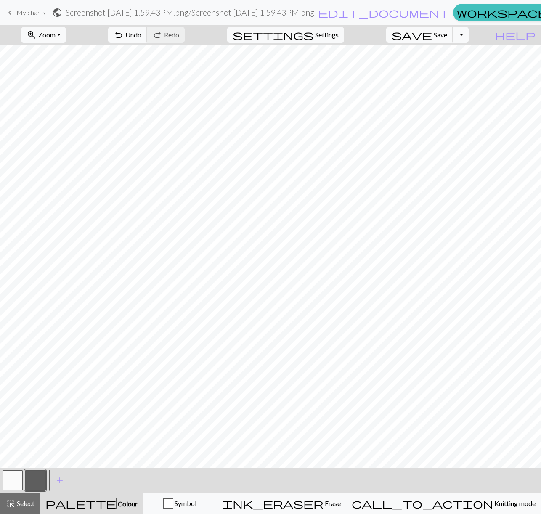
click at [18, 439] on button "button" at bounding box center [13, 481] width 20 height 20
click at [40, 439] on button "button" at bounding box center [35, 481] width 20 height 20
click at [10, 439] on button "button" at bounding box center [13, 481] width 20 height 20
click at [30, 439] on button "button" at bounding box center [35, 481] width 20 height 20
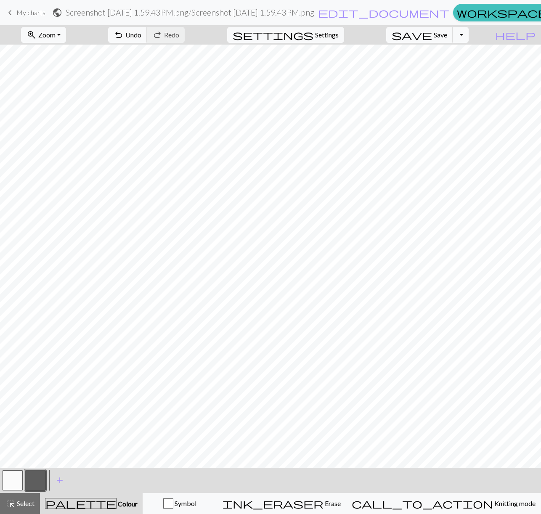
scroll to position [597, 98]
click at [10, 439] on button "button" at bounding box center [13, 481] width 20 height 20
click at [41, 439] on button "button" at bounding box center [35, 481] width 20 height 20
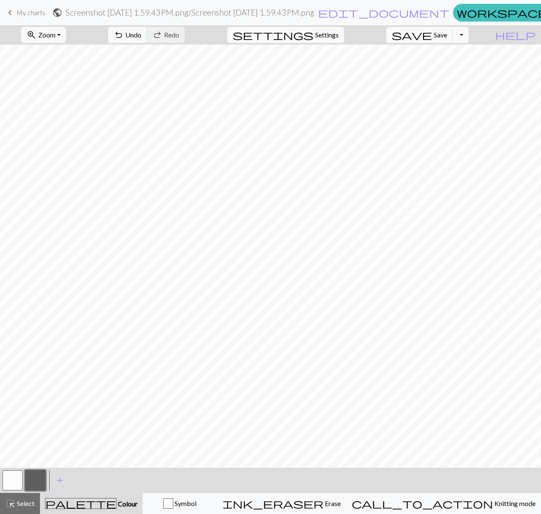
click at [10, 439] on button "button" at bounding box center [13, 481] width 20 height 20
click at [309, 34] on button "Toggle Dropdown" at bounding box center [461, 35] width 16 height 16
click at [309, 66] on button "save_alt Download" at bounding box center [399, 66] width 139 height 13
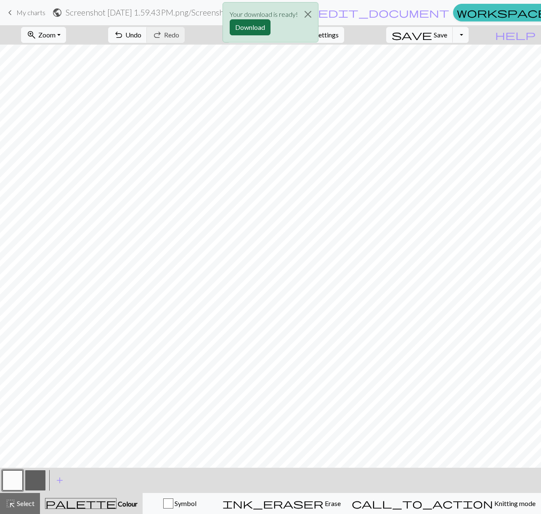
click at [250, 28] on button "Download" at bounding box center [250, 27] width 41 height 16
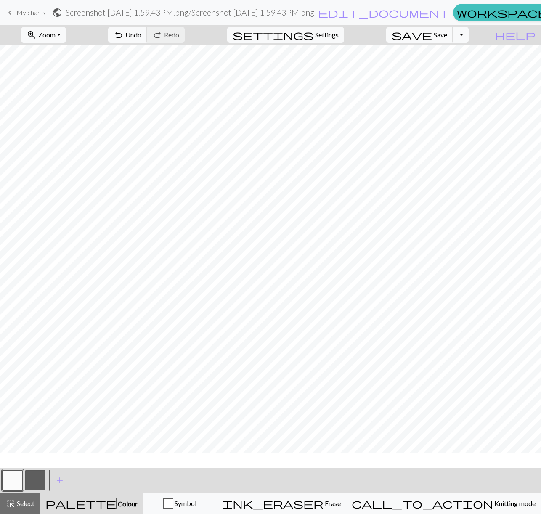
scroll to position [19, 407]
click at [13, 439] on button "button" at bounding box center [13, 481] width 20 height 20
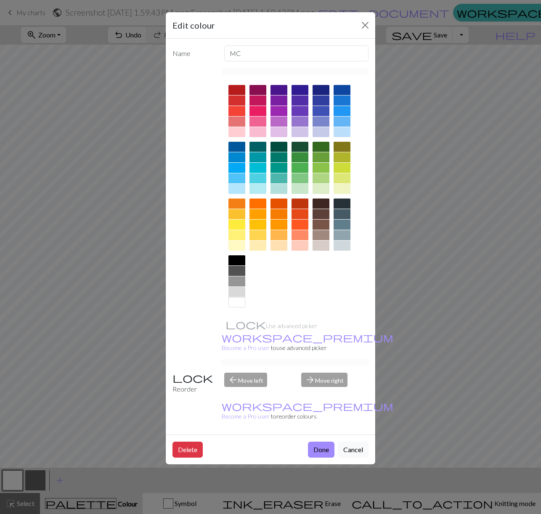
click at [40, 439] on div "Edit colour Name MC Use advanced picker workspace_premium Become a Pro user to …" at bounding box center [270, 257] width 541 height 514
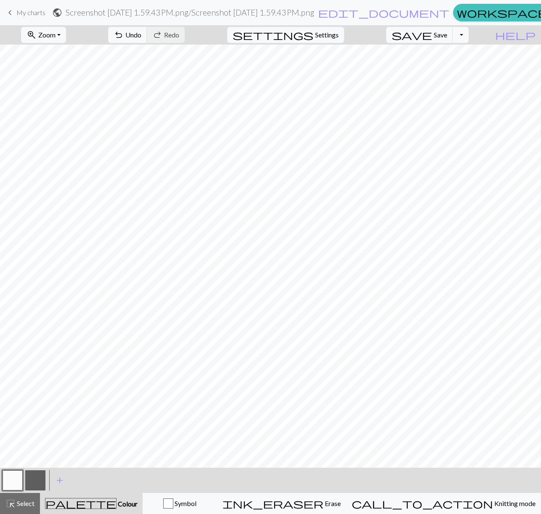
click at [34, 439] on button "button" at bounding box center [35, 481] width 20 height 20
click at [21, 439] on button "button" at bounding box center [13, 481] width 20 height 20
click at [32, 439] on button "button" at bounding box center [35, 481] width 20 height 20
click at [21, 439] on button "button" at bounding box center [13, 481] width 20 height 20
click at [35, 439] on button "button" at bounding box center [35, 481] width 20 height 20
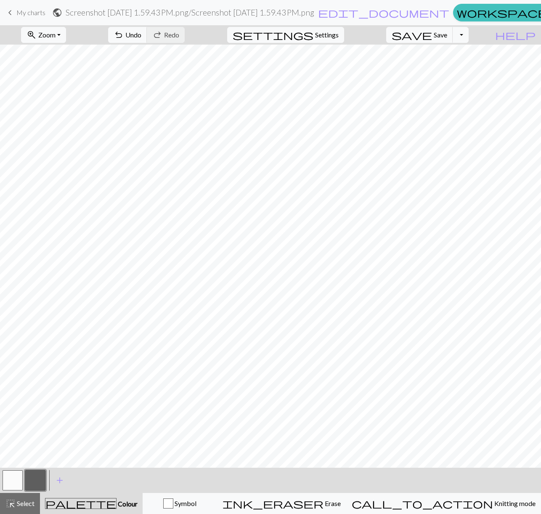
click at [17, 439] on button "button" at bounding box center [13, 481] width 20 height 20
click at [35, 439] on button "button" at bounding box center [35, 481] width 20 height 20
click at [5, 439] on button "button" at bounding box center [13, 481] width 20 height 20
click at [27, 439] on button "button" at bounding box center [35, 481] width 20 height 20
click at [8, 439] on button "button" at bounding box center [13, 481] width 20 height 20
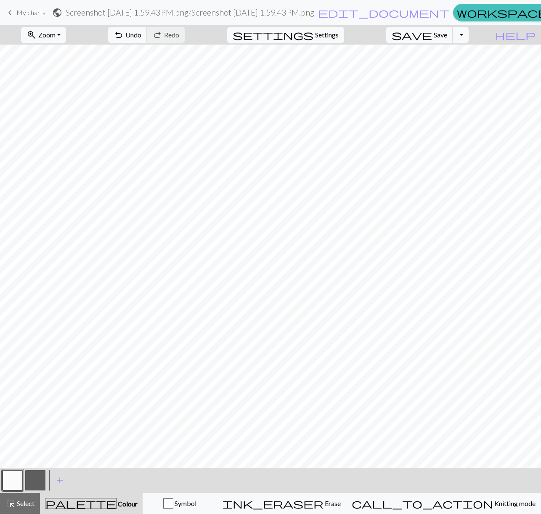
click at [21, 439] on button "button" at bounding box center [13, 481] width 20 height 20
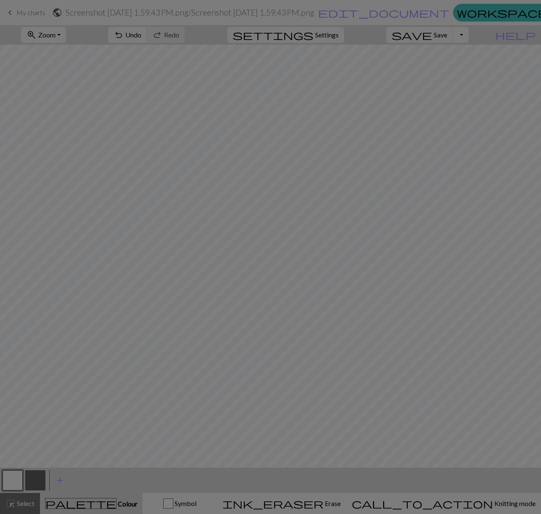
click at [32, 439] on div "Edit colour Name MC Use advanced picker workspace_premium Become a Pro user to …" at bounding box center [270, 257] width 541 height 514
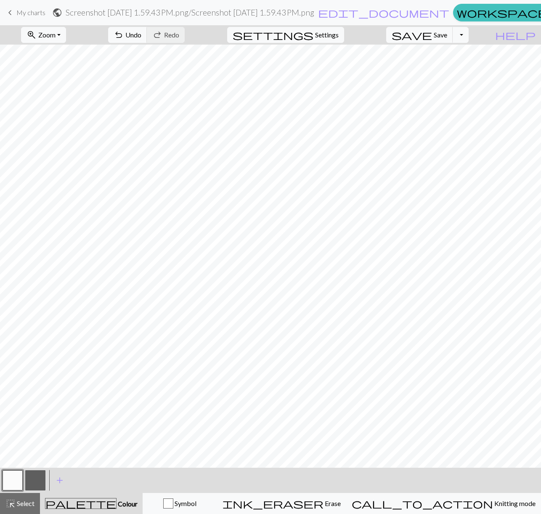
click at [38, 439] on button "button" at bounding box center [35, 481] width 20 height 20
click at [14, 439] on button "button" at bounding box center [13, 481] width 20 height 20
click at [40, 439] on button "button" at bounding box center [35, 481] width 20 height 20
click at [16, 439] on button "button" at bounding box center [13, 481] width 20 height 20
click at [37, 439] on button "button" at bounding box center [35, 481] width 20 height 20
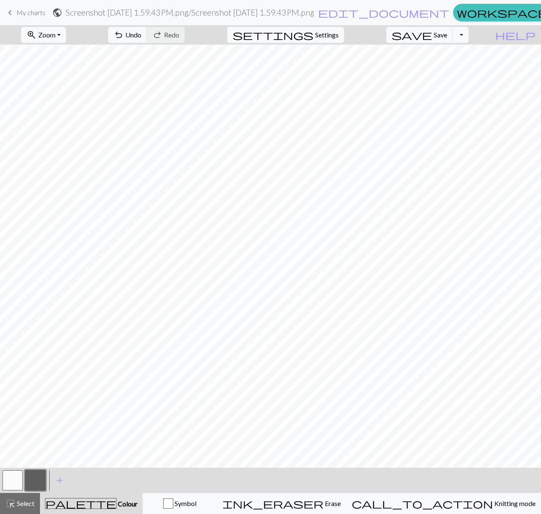
click at [18, 439] on button "button" at bounding box center [13, 481] width 20 height 20
click at [309, 26] on div "save Save Save Toggle Dropdown file_copy Save a copy save_alt Download" at bounding box center [427, 34] width 95 height 19
click at [309, 37] on span "save" at bounding box center [412, 35] width 40 height 12
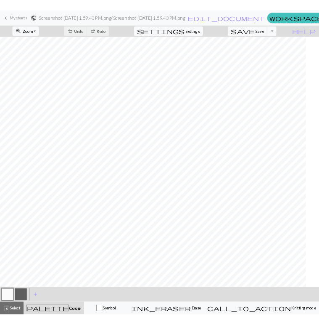
scroll to position [24, 385]
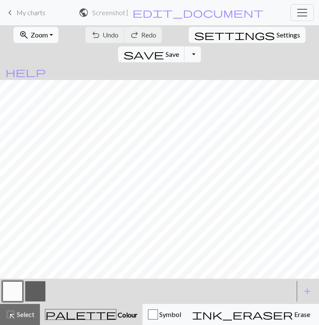
click at [45, 35] on button "zoom_in Zoom Zoom" at bounding box center [35, 35] width 45 height 16
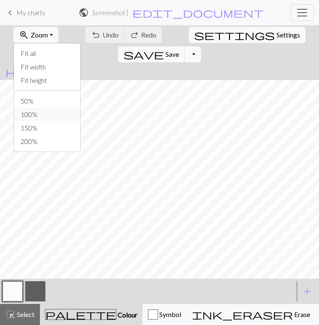
click at [27, 117] on button "100%" at bounding box center [47, 114] width 66 height 13
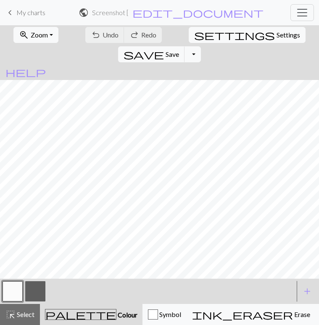
scroll to position [197, 114]
click at [28, 291] on button "button" at bounding box center [35, 291] width 20 height 20
click at [19, 287] on button "button" at bounding box center [13, 291] width 20 height 20
click at [38, 287] on button "button" at bounding box center [35, 291] width 20 height 20
click at [16, 285] on button "button" at bounding box center [13, 291] width 20 height 20
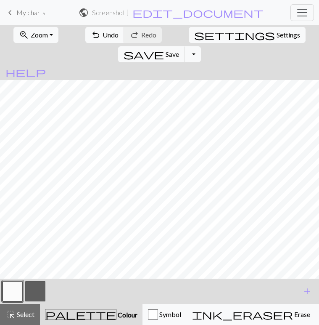
click at [37, 290] on button "button" at bounding box center [35, 291] width 20 height 20
click at [16, 285] on button "button" at bounding box center [13, 291] width 20 height 20
click at [36, 290] on button "button" at bounding box center [35, 291] width 20 height 20
click at [11, 291] on button "button" at bounding box center [13, 291] width 20 height 20
click at [32, 290] on button "button" at bounding box center [35, 291] width 20 height 20
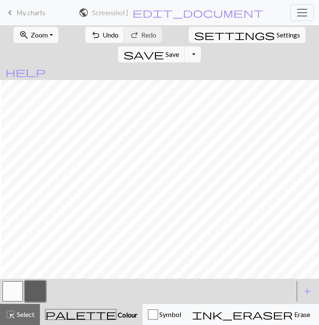
scroll to position [266, 522]
click at [18, 290] on button "button" at bounding box center [13, 291] width 20 height 20
click at [36, 293] on button "button" at bounding box center [35, 291] width 20 height 20
click at [15, 293] on button "button" at bounding box center [13, 291] width 20 height 20
click at [37, 281] on div at bounding box center [35, 291] width 23 height 23
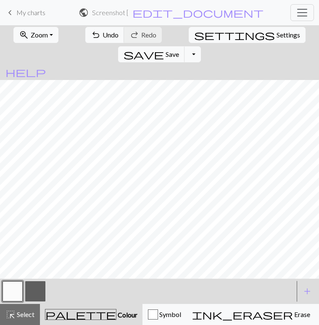
click at [36, 292] on button "button" at bounding box center [35, 291] width 20 height 20
click at [8, 290] on button "button" at bounding box center [13, 291] width 20 height 20
click at [40, 287] on button "button" at bounding box center [35, 291] width 20 height 20
click at [17, 296] on button "button" at bounding box center [13, 291] width 20 height 20
click at [35, 290] on button "button" at bounding box center [35, 291] width 20 height 20
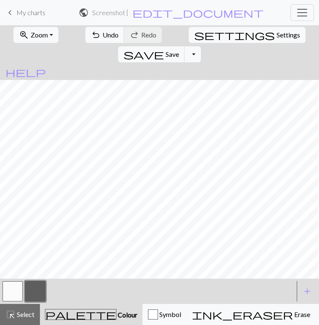
scroll to position [266, 583]
click at [14, 291] on button "button" at bounding box center [13, 291] width 20 height 20
drag, startPoint x: 37, startPoint y: 287, endPoint x: 49, endPoint y: 282, distance: 13.4
click at [37, 287] on button "button" at bounding box center [35, 291] width 20 height 20
click at [21, 290] on button "button" at bounding box center [13, 291] width 20 height 20
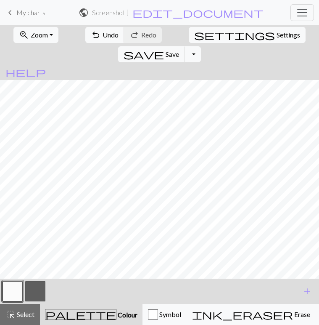
click at [43, 287] on button "button" at bounding box center [35, 291] width 20 height 20
click at [10, 286] on button "button" at bounding box center [13, 291] width 20 height 20
click at [0, 46] on html "This website uses cookies to ensure you get the best experience on our website.…" at bounding box center [159, 162] width 319 height 325
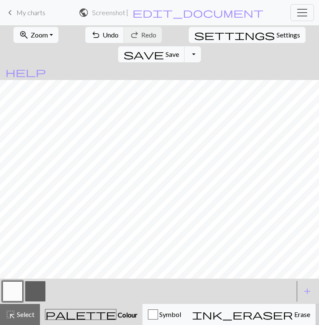
click at [125, 36] on div "undo Undo Undo redo Redo Redo" at bounding box center [124, 34] width 78 height 19
click at [32, 290] on button "button" at bounding box center [35, 291] width 20 height 20
click at [13, 294] on button "button" at bounding box center [13, 291] width 20 height 20
click at [35, 285] on button "button" at bounding box center [35, 291] width 20 height 20
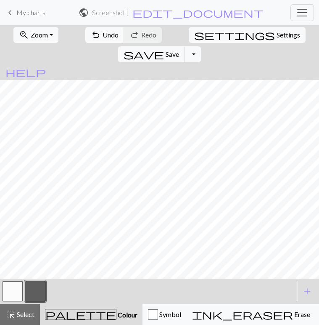
click at [13, 284] on button "button" at bounding box center [13, 291] width 20 height 20
click at [36, 290] on button "button" at bounding box center [35, 291] width 20 height 20
click at [8, 291] on button "button" at bounding box center [13, 291] width 20 height 20
click at [35, 291] on button "button" at bounding box center [35, 291] width 20 height 20
click at [14, 287] on button "button" at bounding box center [13, 291] width 20 height 20
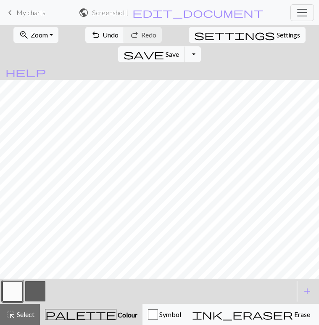
click at [11, 294] on button "button" at bounding box center [13, 291] width 20 height 20
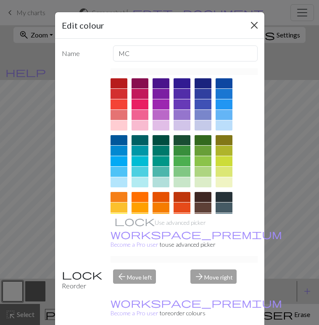
click at [252, 20] on button "Close" at bounding box center [254, 25] width 13 height 13
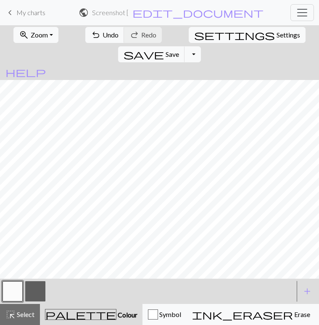
click at [33, 290] on button "button" at bounding box center [35, 291] width 20 height 20
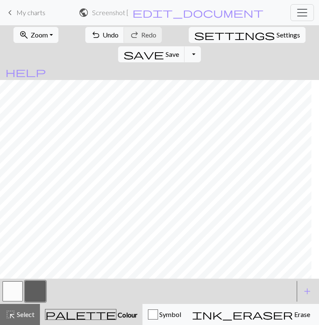
scroll to position [444, 163]
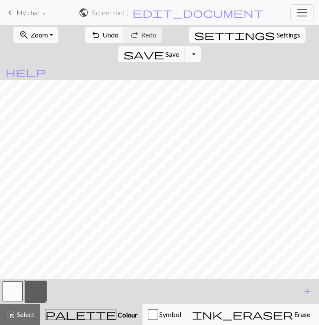
click at [18, 288] on button "button" at bounding box center [13, 291] width 20 height 20
click at [37, 287] on button "button" at bounding box center [35, 291] width 20 height 20
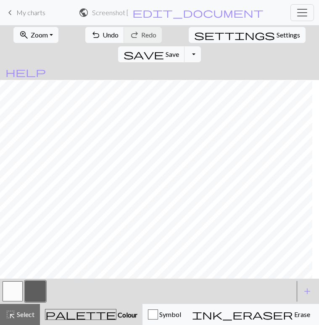
scroll to position [444, 208]
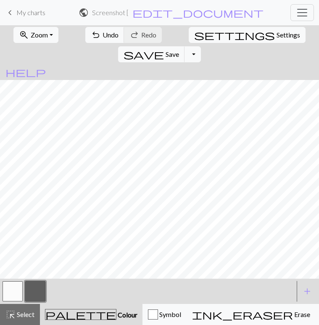
click at [14, 287] on button "button" at bounding box center [13, 291] width 20 height 20
click at [37, 285] on button "button" at bounding box center [35, 291] width 20 height 20
click at [23, 291] on div at bounding box center [12, 291] width 23 height 23
click at [13, 291] on button "button" at bounding box center [13, 291] width 20 height 20
click at [32, 295] on button "button" at bounding box center [35, 291] width 20 height 20
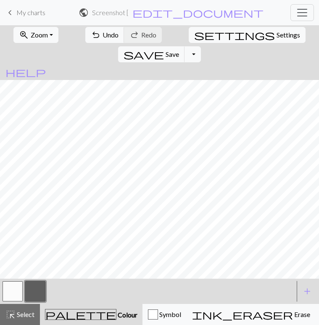
click at [13, 291] on button "button" at bounding box center [13, 291] width 20 height 20
click at [43, 289] on button "button" at bounding box center [35, 291] width 20 height 20
click at [15, 291] on button "button" at bounding box center [13, 291] width 20 height 20
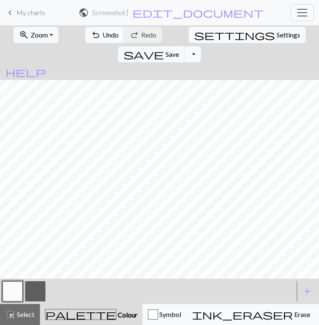
click at [31, 284] on button "button" at bounding box center [35, 291] width 20 height 20
click at [19, 291] on button "button" at bounding box center [13, 291] width 20 height 20
click at [28, 287] on button "button" at bounding box center [35, 291] width 20 height 20
click at [15, 284] on button "button" at bounding box center [13, 291] width 20 height 20
click at [37, 286] on button "button" at bounding box center [35, 291] width 20 height 20
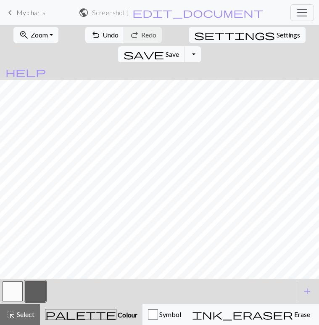
click at [23, 284] on div at bounding box center [12, 291] width 23 height 23
click at [19, 286] on button "button" at bounding box center [13, 291] width 20 height 20
click at [46, 291] on div at bounding box center [35, 291] width 23 height 23
click at [38, 291] on button "button" at bounding box center [35, 291] width 20 height 20
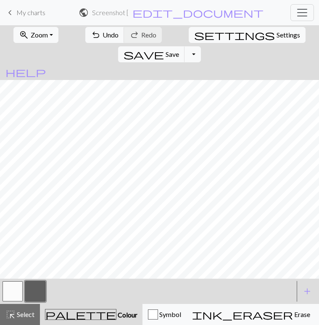
click at [19, 286] on button "button" at bounding box center [13, 291] width 20 height 20
click at [28, 290] on button "button" at bounding box center [35, 291] width 20 height 20
click at [17, 293] on button "button" at bounding box center [13, 291] width 20 height 20
click at [38, 287] on button "button" at bounding box center [35, 291] width 20 height 20
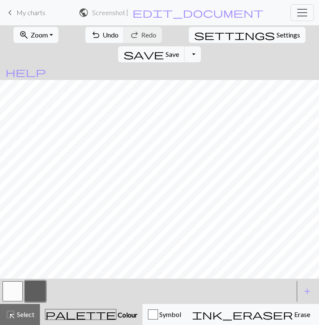
click at [7, 296] on button "button" at bounding box center [13, 291] width 20 height 20
click at [37, 288] on button "button" at bounding box center [35, 291] width 20 height 20
click at [11, 293] on button "button" at bounding box center [13, 291] width 20 height 20
click at [44, 290] on button "button" at bounding box center [35, 291] width 20 height 20
click at [8, 288] on button "button" at bounding box center [13, 291] width 20 height 20
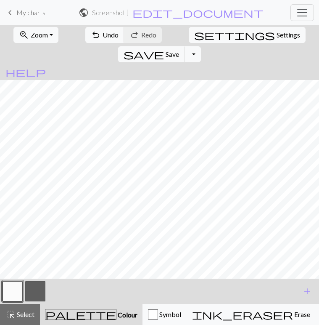
click at [35, 289] on button "button" at bounding box center [35, 291] width 20 height 20
click at [19, 285] on button "button" at bounding box center [13, 291] width 20 height 20
click at [43, 294] on button "button" at bounding box center [35, 291] width 20 height 20
click at [16, 290] on button "button" at bounding box center [13, 291] width 20 height 20
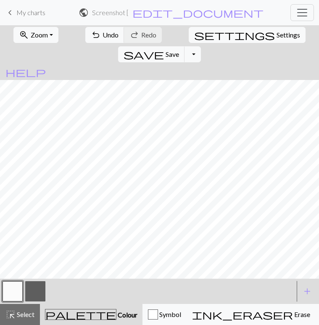
click at [29, 296] on button "button" at bounding box center [35, 291] width 20 height 20
click at [5, 286] on button "button" at bounding box center [13, 291] width 20 height 20
click at [36, 290] on button "button" at bounding box center [35, 291] width 20 height 20
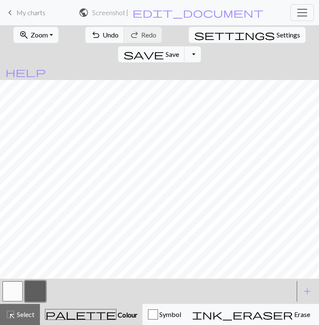
click at [11, 289] on button "button" at bounding box center [13, 291] width 20 height 20
click at [41, 287] on button "button" at bounding box center [35, 291] width 20 height 20
click at [10, 287] on button "button" at bounding box center [13, 291] width 20 height 20
click at [32, 289] on button "button" at bounding box center [35, 291] width 20 height 20
click at [11, 286] on button "button" at bounding box center [13, 291] width 20 height 20
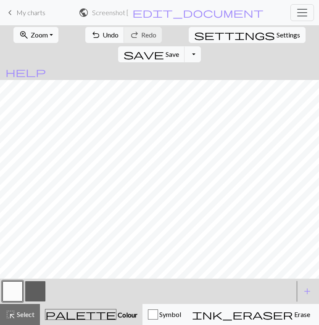
click at [30, 286] on button "button" at bounding box center [35, 291] width 20 height 20
click at [5, 294] on button "button" at bounding box center [13, 291] width 20 height 20
click at [40, 287] on button "button" at bounding box center [35, 291] width 20 height 20
click at [18, 288] on button "button" at bounding box center [13, 291] width 20 height 20
click at [14, 295] on button "button" at bounding box center [13, 291] width 20 height 20
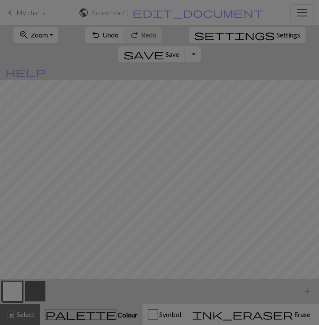
click at [35, 295] on div "Edit colour Name MC Use advanced picker workspace_premium Become a Pro user to …" at bounding box center [159, 162] width 319 height 325
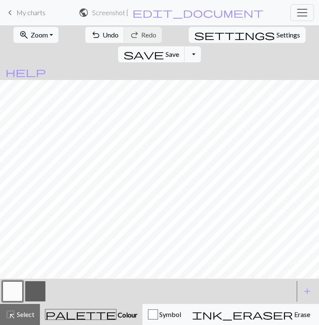
click at [24, 292] on div at bounding box center [35, 291] width 23 height 23
click at [38, 289] on button "button" at bounding box center [35, 291] width 20 height 20
click at [11, 291] on button "button" at bounding box center [13, 291] width 20 height 20
click at [32, 290] on button "button" at bounding box center [35, 291] width 20 height 20
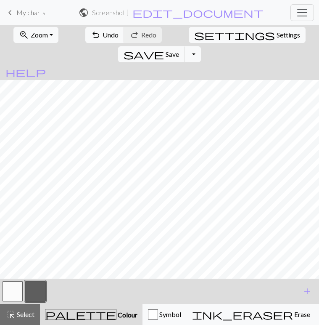
click at [18, 291] on button "button" at bounding box center [13, 291] width 20 height 20
click at [35, 289] on button "button" at bounding box center [35, 291] width 20 height 20
click at [15, 290] on button "button" at bounding box center [13, 291] width 20 height 20
click at [37, 292] on button "button" at bounding box center [35, 291] width 20 height 20
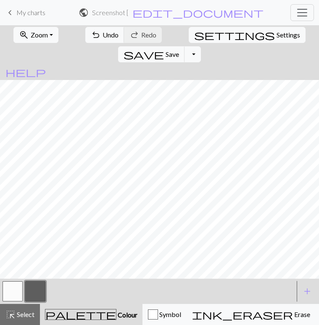
click at [16, 295] on button "button" at bounding box center [13, 291] width 20 height 20
click at [33, 292] on button "button" at bounding box center [35, 291] width 20 height 20
click at [10, 287] on button "button" at bounding box center [13, 291] width 20 height 20
click at [37, 294] on button "button" at bounding box center [35, 291] width 20 height 20
click at [16, 285] on button "button" at bounding box center [13, 291] width 20 height 20
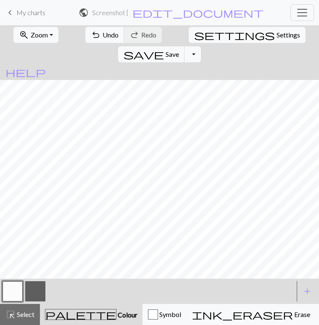
click at [38, 286] on button "button" at bounding box center [35, 291] width 20 height 20
click at [20, 287] on button "button" at bounding box center [13, 291] width 20 height 20
click at [34, 293] on button "button" at bounding box center [35, 291] width 20 height 20
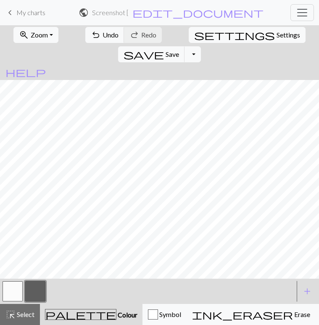
click at [11, 294] on button "button" at bounding box center [13, 291] width 20 height 20
click at [37, 289] on button "button" at bounding box center [35, 291] width 20 height 20
click at [16, 289] on button "button" at bounding box center [13, 291] width 20 height 20
click at [41, 290] on button "button" at bounding box center [35, 291] width 20 height 20
click at [11, 295] on button "button" at bounding box center [13, 291] width 20 height 20
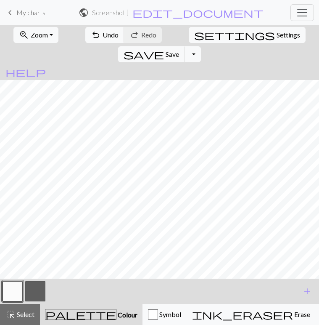
click at [36, 287] on button "button" at bounding box center [35, 291] width 20 height 20
click at [14, 286] on button "button" at bounding box center [13, 291] width 20 height 20
click at [36, 289] on button "button" at bounding box center [35, 291] width 20 height 20
click at [12, 287] on button "button" at bounding box center [13, 291] width 20 height 20
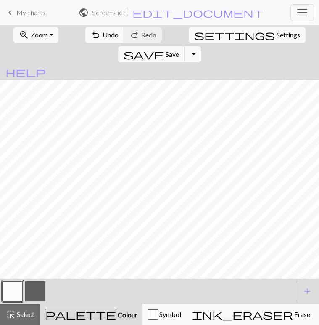
click at [36, 291] on button "button" at bounding box center [35, 291] width 20 height 20
click at [14, 290] on button "button" at bounding box center [13, 291] width 20 height 20
click at [29, 295] on button "button" at bounding box center [35, 291] width 20 height 20
click at [15, 291] on button "button" at bounding box center [13, 291] width 20 height 20
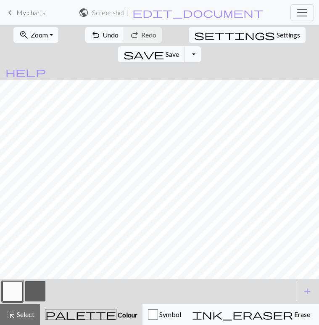
click at [30, 290] on button "button" at bounding box center [35, 291] width 20 height 20
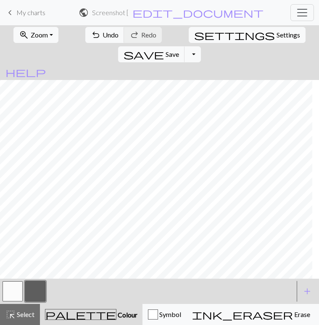
scroll to position [684, 280]
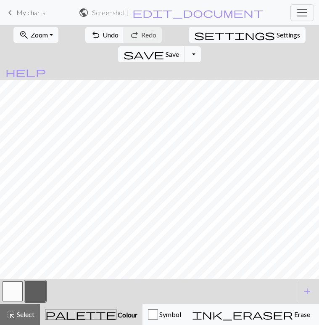
click at [8, 295] on button "button" at bounding box center [13, 291] width 20 height 20
click at [34, 287] on button "button" at bounding box center [35, 291] width 20 height 20
click at [7, 297] on button "button" at bounding box center [13, 291] width 20 height 20
click at [42, 284] on button "button" at bounding box center [35, 291] width 20 height 20
click at [14, 293] on button "button" at bounding box center [13, 291] width 20 height 20
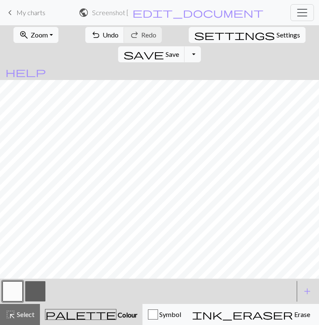
click at [30, 291] on button "button" at bounding box center [35, 291] width 20 height 20
click at [13, 290] on button "button" at bounding box center [13, 291] width 20 height 20
click at [32, 293] on button "button" at bounding box center [35, 291] width 20 height 20
click at [13, 291] on button "button" at bounding box center [13, 291] width 20 height 20
click at [34, 294] on button "button" at bounding box center [35, 291] width 20 height 20
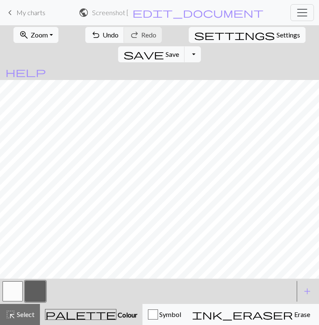
click at [23, 284] on div at bounding box center [12, 291] width 23 height 23
click at [22, 286] on button "button" at bounding box center [13, 291] width 20 height 20
click at [47, 285] on div at bounding box center [147, 291] width 293 height 23
click at [38, 286] on button "button" at bounding box center [35, 291] width 20 height 20
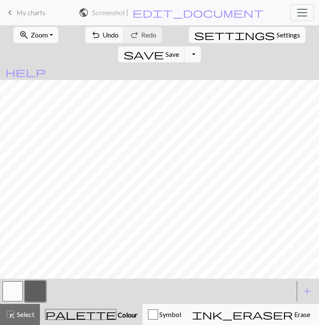
click at [10, 292] on button "button" at bounding box center [13, 291] width 20 height 20
click at [36, 293] on button "button" at bounding box center [35, 291] width 20 height 20
click at [7, 291] on button "button" at bounding box center [13, 291] width 20 height 20
click at [35, 288] on button "button" at bounding box center [35, 291] width 20 height 20
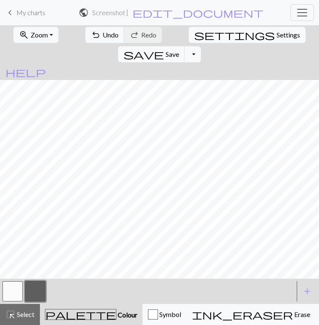
scroll to position [688, 432]
click at [13, 287] on button "button" at bounding box center [13, 291] width 20 height 20
click at [37, 286] on button "button" at bounding box center [35, 291] width 20 height 20
click at [10, 287] on button "button" at bounding box center [13, 291] width 20 height 20
click at [36, 295] on button "button" at bounding box center [35, 291] width 20 height 20
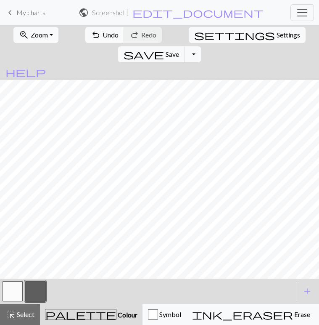
click at [17, 285] on button "button" at bounding box center [13, 291] width 20 height 20
click at [33, 289] on button "button" at bounding box center [35, 291] width 20 height 20
click at [9, 293] on button "button" at bounding box center [13, 291] width 20 height 20
click at [38, 292] on button "button" at bounding box center [35, 291] width 20 height 20
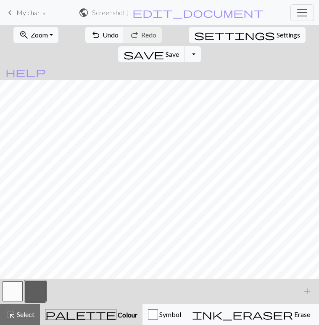
click at [11, 293] on button "button" at bounding box center [13, 291] width 20 height 20
click at [43, 285] on button "button" at bounding box center [35, 291] width 20 height 20
click at [9, 295] on button "button" at bounding box center [13, 291] width 20 height 20
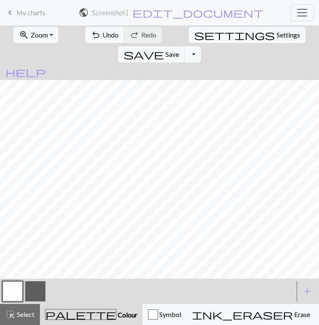
click at [33, 290] on button "button" at bounding box center [35, 291] width 20 height 20
click at [6, 293] on button "button" at bounding box center [13, 291] width 20 height 20
click at [34, 296] on button "button" at bounding box center [35, 291] width 20 height 20
click at [5, 289] on button "button" at bounding box center [13, 291] width 20 height 20
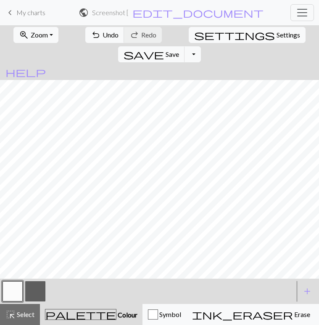
click at [42, 288] on button "button" at bounding box center [35, 291] width 20 height 20
click at [16, 286] on button "button" at bounding box center [13, 291] width 20 height 20
click at [38, 290] on button "button" at bounding box center [35, 291] width 20 height 20
click at [13, 292] on button "button" at bounding box center [13, 291] width 20 height 20
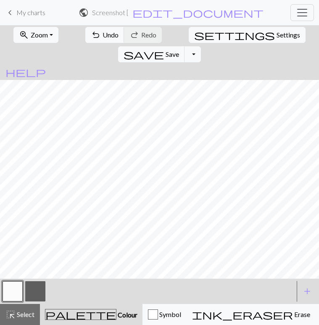
click at [36, 285] on button "button" at bounding box center [35, 291] width 20 height 20
drag, startPoint x: 13, startPoint y: 291, endPoint x: 22, endPoint y: 283, distance: 12.5
click at [13, 292] on button "button" at bounding box center [13, 291] width 20 height 20
click at [34, 287] on button "button" at bounding box center [35, 291] width 20 height 20
click at [19, 290] on button "button" at bounding box center [13, 291] width 20 height 20
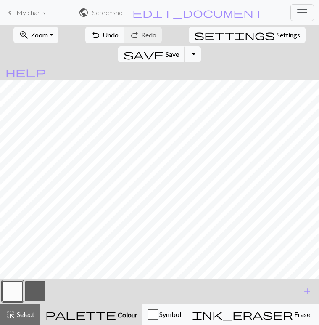
click at [35, 284] on button "button" at bounding box center [35, 291] width 20 height 20
click at [12, 294] on button "button" at bounding box center [13, 291] width 20 height 20
click at [42, 284] on button "button" at bounding box center [35, 291] width 20 height 20
click at [179, 50] on span "Save" at bounding box center [172, 54] width 13 height 8
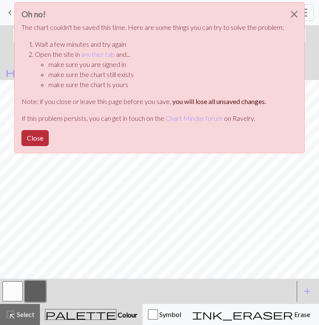
click at [40, 141] on button "Close" at bounding box center [34, 138] width 27 height 16
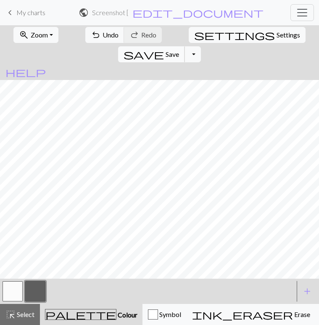
click at [185, 46] on button "save Save Save" at bounding box center [151, 54] width 67 height 16
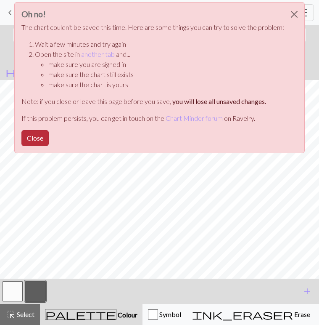
click at [45, 141] on button "Close" at bounding box center [34, 138] width 27 height 16
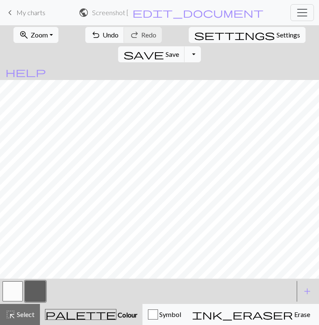
click at [201, 46] on button "Toggle Dropdown" at bounding box center [193, 54] width 16 height 16
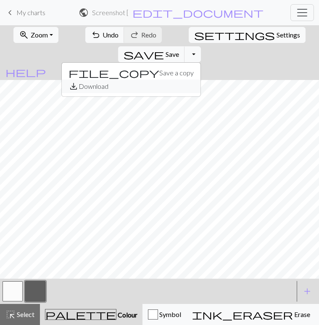
click at [201, 80] on button "save_alt Download" at bounding box center [131, 86] width 139 height 13
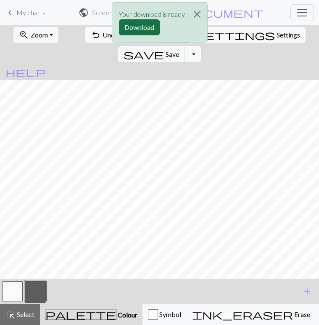
click at [141, 24] on button "Download" at bounding box center [139, 27] width 41 height 16
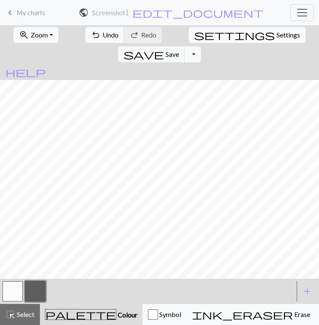
click at [16, 283] on button "button" at bounding box center [13, 291] width 20 height 20
click at [30, 293] on button "button" at bounding box center [35, 291] width 20 height 20
click at [16, 288] on button "button" at bounding box center [13, 291] width 20 height 20
click at [32, 279] on div "< >" at bounding box center [147, 291] width 293 height 25
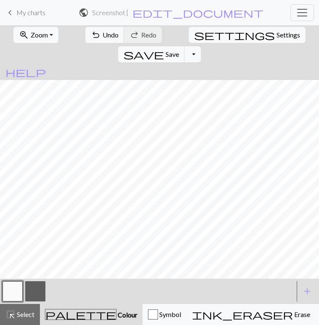
click at [32, 284] on button "button" at bounding box center [35, 291] width 20 height 20
click at [12, 295] on button "button" at bounding box center [13, 291] width 20 height 20
click at [35, 288] on button "button" at bounding box center [35, 291] width 20 height 20
click at [5, 299] on button "button" at bounding box center [13, 291] width 20 height 20
click at [37, 285] on button "button" at bounding box center [35, 291] width 20 height 20
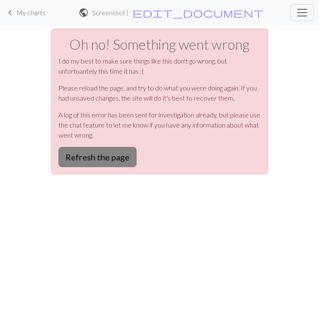
scroll to position [0, 0]
click at [96, 158] on button "Refresh the page" at bounding box center [98, 157] width 78 height 20
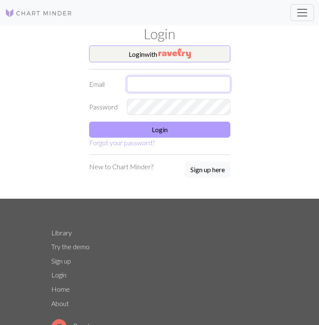
type input "[EMAIL_ADDRESS][DOMAIN_NAME]"
click at [146, 133] on button "Login" at bounding box center [159, 130] width 141 height 16
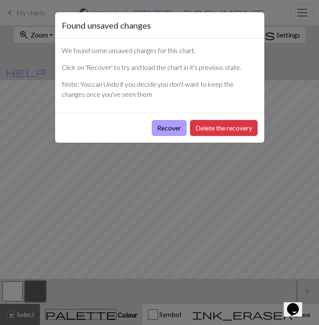
click at [163, 131] on button "Recover" at bounding box center [169, 128] width 35 height 16
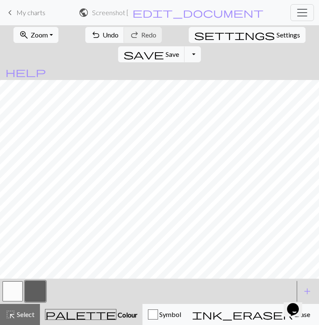
scroll to position [201, 0]
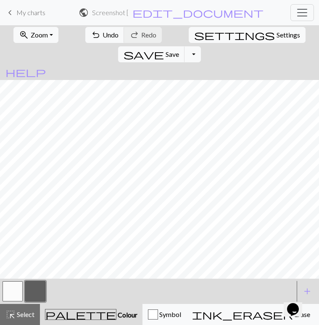
click at [19, 287] on button "button" at bounding box center [13, 291] width 20 height 20
click at [33, 285] on button "button" at bounding box center [35, 291] width 20 height 20
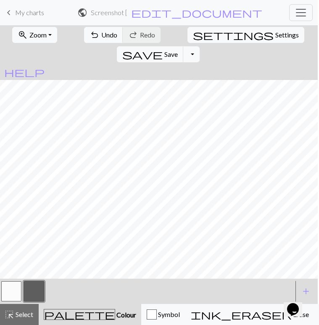
scroll to position [0, 0]
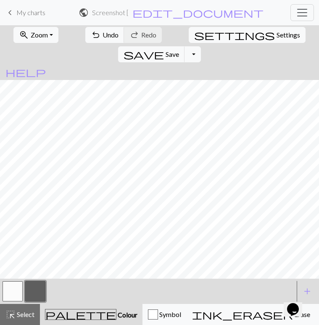
click at [15, 292] on button "button" at bounding box center [13, 291] width 20 height 20
click at [43, 31] on span "Zoom" at bounding box center [39, 35] width 17 height 8
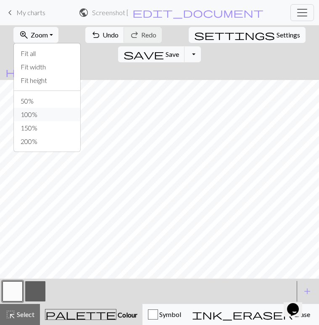
click at [28, 113] on button "100%" at bounding box center [47, 114] width 66 height 13
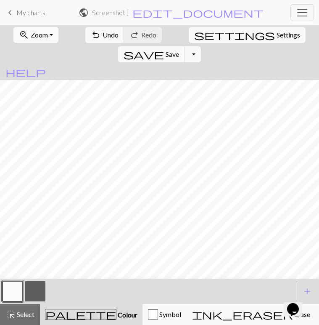
click at [45, 39] on button "zoom_in Zoom Zoom" at bounding box center [35, 35] width 45 height 16
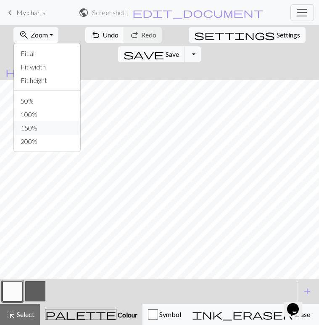
click at [36, 125] on button "150%" at bounding box center [47, 127] width 66 height 13
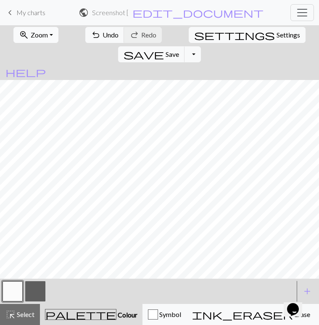
click at [49, 42] on button "zoom_in Zoom Zoom" at bounding box center [35, 35] width 45 height 16
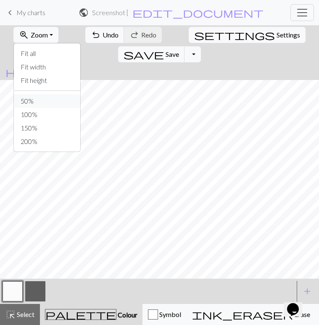
click at [32, 96] on button "50%" at bounding box center [47, 100] width 66 height 13
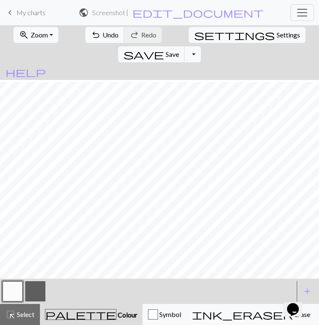
scroll to position [110, 30]
click at [37, 286] on button "button" at bounding box center [35, 291] width 20 height 20
click at [19, 287] on button "button" at bounding box center [13, 291] width 20 height 20
click at [41, 292] on button "button" at bounding box center [35, 291] width 20 height 20
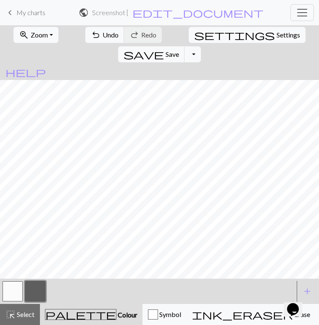
click at [18, 285] on button "button" at bounding box center [13, 291] width 20 height 20
click at [27, 287] on button "button" at bounding box center [35, 291] width 20 height 20
click at [11, 293] on button "button" at bounding box center [13, 291] width 20 height 20
click at [201, 46] on button "Toggle Dropdown" at bounding box center [193, 54] width 16 height 16
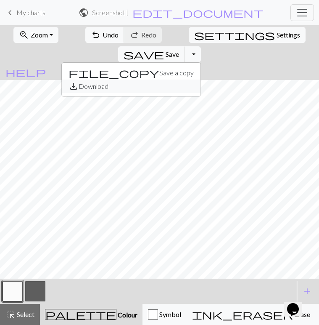
click at [201, 80] on button "save_alt Download" at bounding box center [131, 86] width 139 height 13
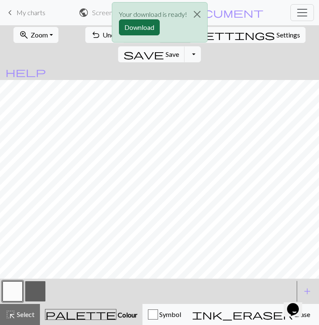
click at [149, 31] on button "Download" at bounding box center [139, 27] width 41 height 16
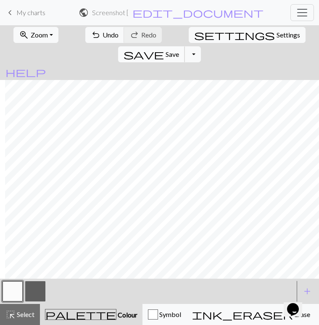
scroll to position [6, 71]
click at [32, 43] on div "zoom_in Zoom Zoom Fit all Fit width Fit height 50% 100% 150% 200%" at bounding box center [36, 34] width 47 height 19
click at [35, 40] on button "zoom_in Zoom Zoom" at bounding box center [35, 35] width 45 height 16
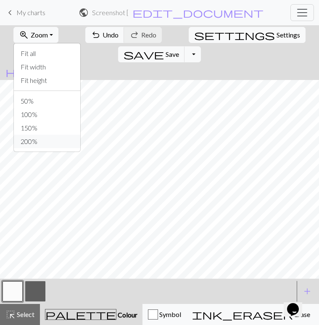
click at [27, 140] on button "200%" at bounding box center [47, 141] width 66 height 13
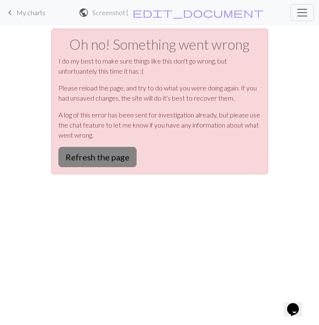
scroll to position [0, 0]
click at [103, 153] on button "Refresh the page" at bounding box center [98, 157] width 78 height 20
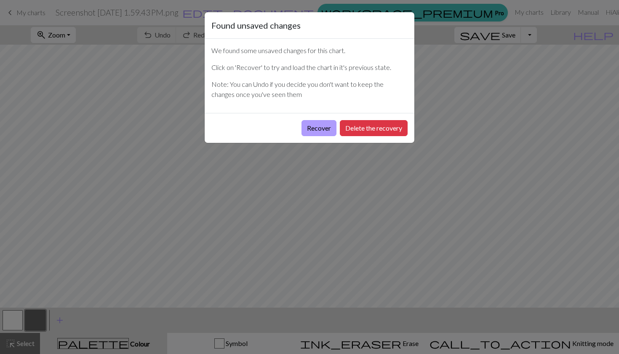
click at [318, 126] on button "Recover" at bounding box center [318, 128] width 35 height 16
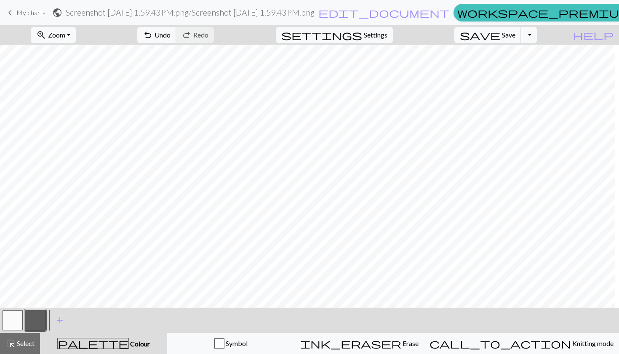
scroll to position [0, 98]
click at [15, 318] on button "button" at bounding box center [13, 320] width 20 height 20
click at [38, 315] on button "button" at bounding box center [35, 320] width 20 height 20
click at [11, 318] on button "button" at bounding box center [13, 320] width 20 height 20
click at [32, 320] on button "button" at bounding box center [35, 320] width 20 height 20
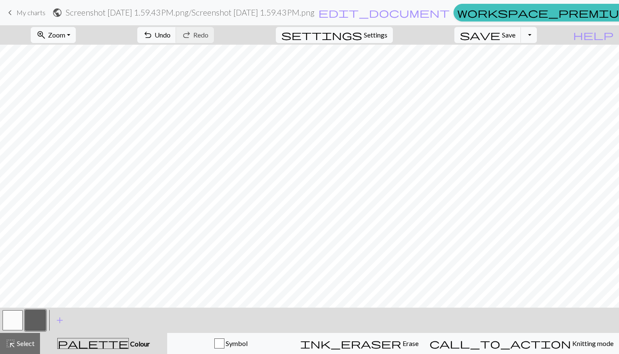
click at [13, 319] on button "button" at bounding box center [13, 320] width 20 height 20
click at [33, 321] on button "button" at bounding box center [35, 320] width 20 height 20
click at [24, 325] on div at bounding box center [35, 320] width 23 height 23
click at [25, 322] on div at bounding box center [35, 320] width 23 height 23
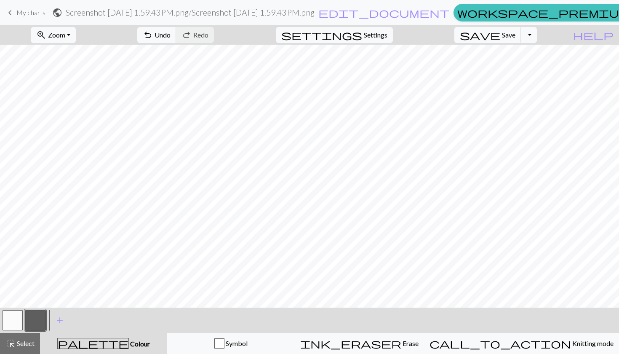
click at [21, 322] on button "button" at bounding box center [13, 320] width 20 height 20
click at [53, 314] on button "add Add a colour" at bounding box center [59, 319] width 21 height 21
click at [36, 314] on div "Edit colour Name CC2 Use advanced picker workspace_premium Become a Pro user to…" at bounding box center [309, 177] width 619 height 354
click at [34, 319] on button "button" at bounding box center [35, 320] width 20 height 20
click at [34, 325] on button "button" at bounding box center [35, 320] width 20 height 20
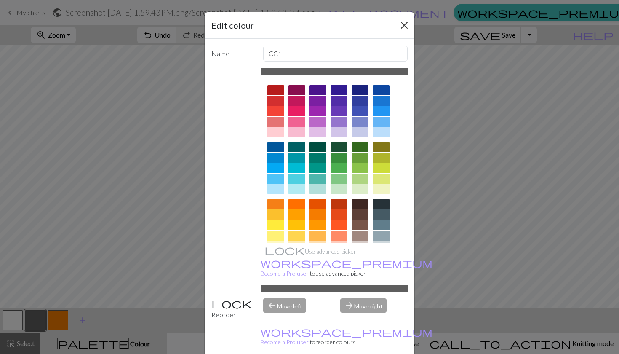
click at [401, 32] on div "Edit colour" at bounding box center [310, 25] width 210 height 27
click at [401, 30] on button "Close" at bounding box center [403, 25] width 13 height 13
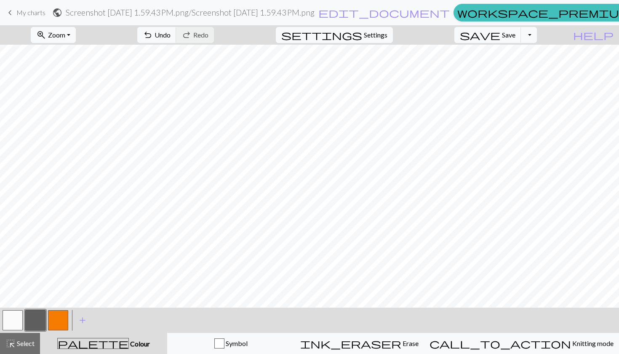
click at [3, 321] on button "button" at bounding box center [13, 320] width 20 height 20
click at [29, 318] on button "button" at bounding box center [35, 320] width 20 height 20
click at [17, 317] on button "button" at bounding box center [13, 320] width 20 height 20
click at [43, 317] on button "button" at bounding box center [35, 320] width 20 height 20
click at [14, 322] on button "button" at bounding box center [13, 320] width 20 height 20
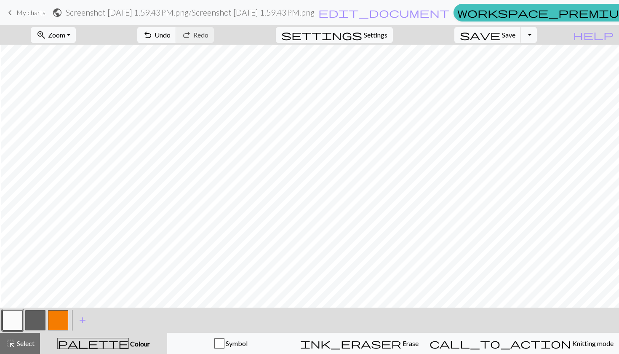
scroll to position [0, 123]
click at [28, 319] on button "button" at bounding box center [35, 320] width 20 height 20
click at [62, 320] on button "button" at bounding box center [58, 320] width 20 height 20
click at [78, 322] on span "add" at bounding box center [82, 320] width 10 height 12
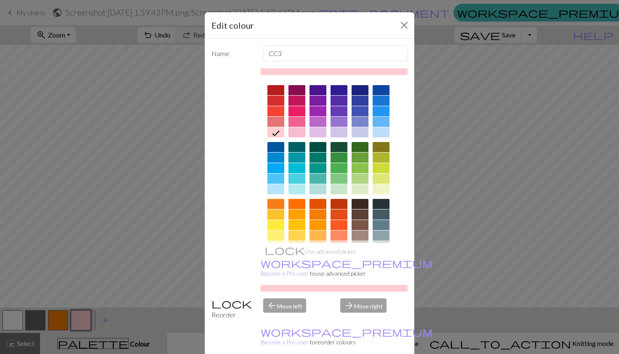
click at [277, 132] on icon at bounding box center [276, 132] width 8 height 5
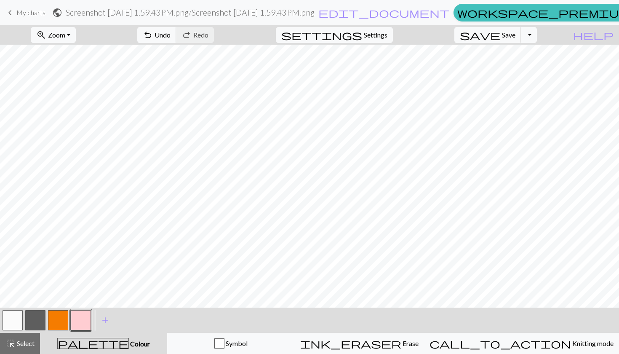
click at [29, 314] on button "button" at bounding box center [35, 320] width 20 height 20
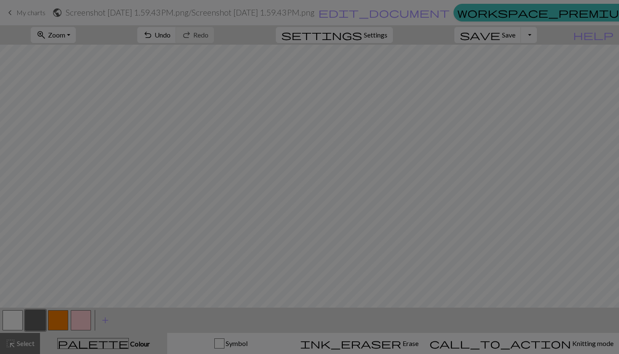
click at [14, 315] on div "Edit colour Name CC1 Use advanced picker workspace_premium Become a Pro user to…" at bounding box center [309, 177] width 619 height 354
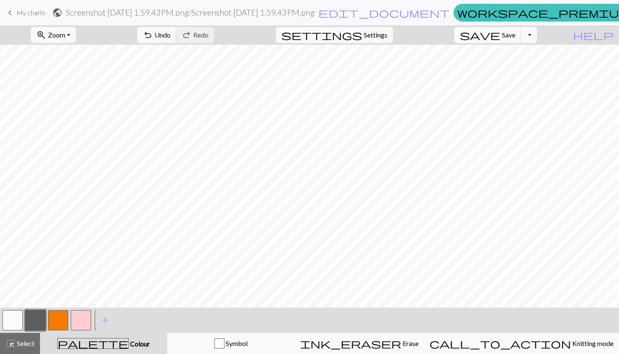
click at [11, 313] on button "button" at bounding box center [13, 320] width 20 height 20
click at [76, 321] on button "button" at bounding box center [81, 320] width 20 height 20
click at [17, 317] on button "button" at bounding box center [13, 320] width 20 height 20
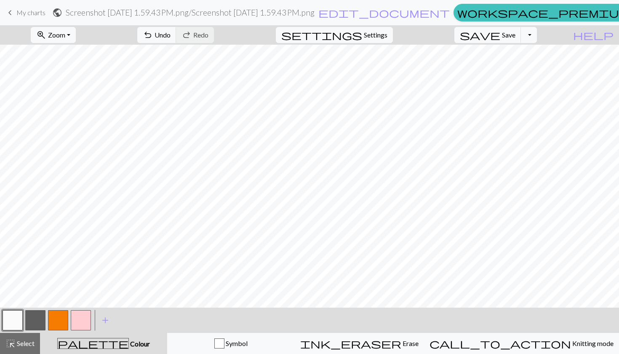
click at [77, 322] on button "button" at bounding box center [81, 320] width 20 height 20
click at [41, 320] on button "button" at bounding box center [35, 320] width 20 height 20
click at [77, 322] on button "button" at bounding box center [81, 320] width 20 height 20
click at [41, 318] on button "button" at bounding box center [35, 320] width 20 height 20
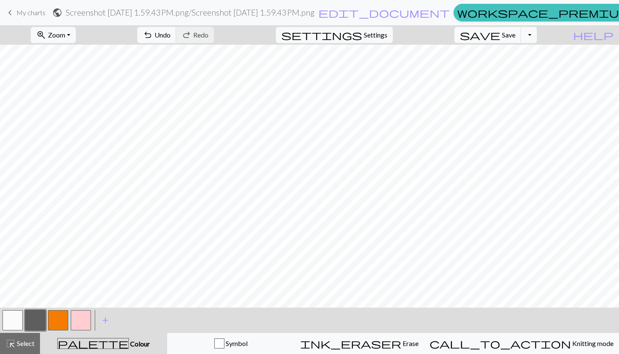
click at [16, 319] on button "button" at bounding box center [13, 320] width 20 height 20
click at [85, 322] on button "button" at bounding box center [81, 320] width 20 height 20
click at [19, 319] on button "button" at bounding box center [13, 320] width 20 height 20
click at [85, 320] on button "button" at bounding box center [81, 320] width 20 height 20
click at [35, 322] on button "button" at bounding box center [35, 320] width 20 height 20
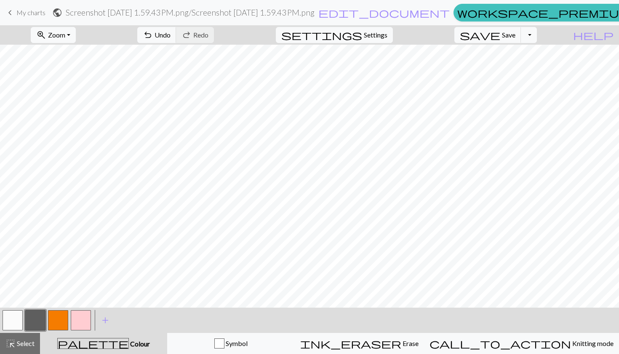
click at [86, 317] on button "button" at bounding box center [81, 320] width 20 height 20
click at [38, 326] on button "button" at bounding box center [35, 320] width 20 height 20
click at [81, 317] on button "button" at bounding box center [81, 320] width 20 height 20
click at [15, 319] on button "button" at bounding box center [13, 320] width 20 height 20
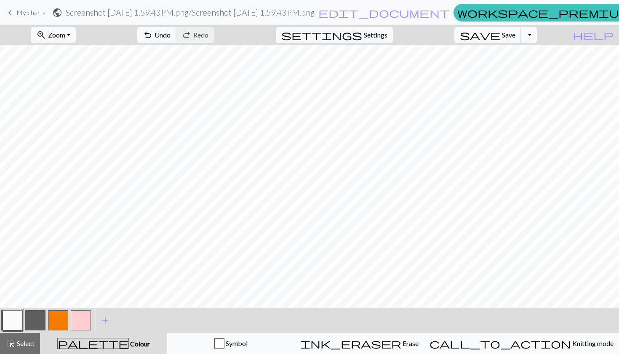
click at [77, 312] on button "button" at bounding box center [81, 320] width 20 height 20
click at [41, 317] on button "button" at bounding box center [35, 320] width 20 height 20
click at [77, 315] on button "button" at bounding box center [81, 320] width 20 height 20
click at [11, 315] on button "button" at bounding box center [13, 320] width 20 height 20
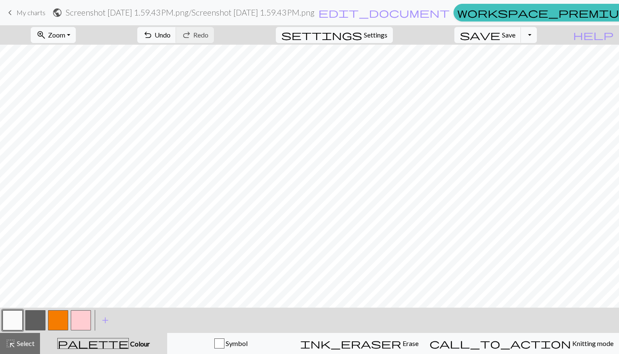
click at [89, 314] on button "button" at bounding box center [81, 320] width 20 height 20
click at [15, 322] on button "button" at bounding box center [13, 320] width 20 height 20
click at [80, 319] on button "button" at bounding box center [81, 320] width 20 height 20
click at [37, 321] on button "button" at bounding box center [35, 320] width 20 height 20
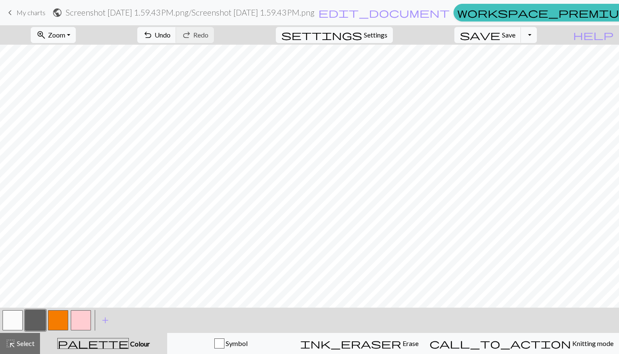
click at [82, 319] on button "button" at bounding box center [81, 320] width 20 height 20
click at [18, 317] on button "button" at bounding box center [13, 320] width 20 height 20
click at [82, 315] on button "button" at bounding box center [81, 320] width 20 height 20
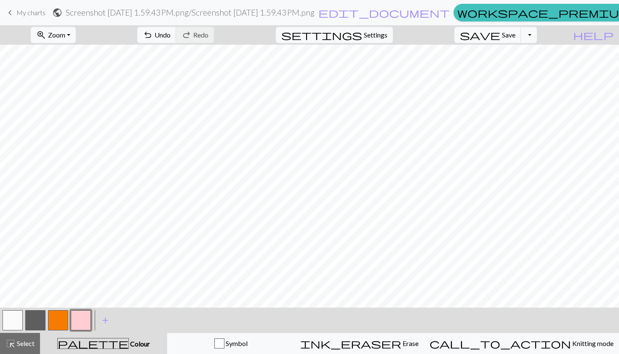
click at [36, 318] on button "button" at bounding box center [35, 320] width 20 height 20
click at [83, 317] on button "button" at bounding box center [81, 320] width 20 height 20
click at [18, 318] on button "button" at bounding box center [13, 320] width 20 height 20
click at [81, 321] on button "button" at bounding box center [81, 320] width 20 height 20
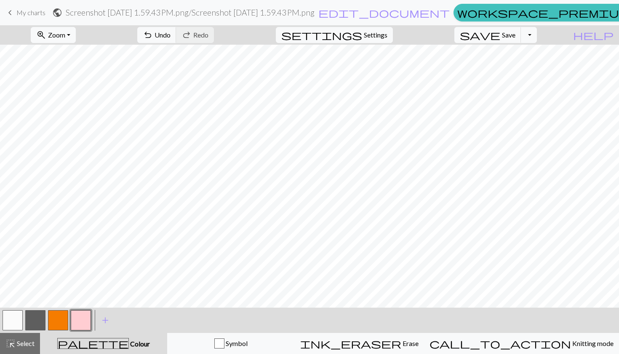
scroll to position [456, 0]
click at [45, 318] on button "button" at bounding box center [35, 320] width 20 height 20
click at [75, 321] on button "button" at bounding box center [81, 320] width 20 height 20
click at [27, 319] on button "button" at bounding box center [35, 320] width 20 height 20
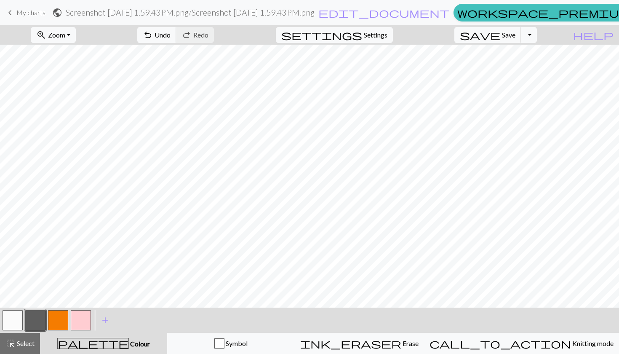
click at [15, 319] on button "button" at bounding box center [13, 320] width 20 height 20
click at [83, 323] on button "button" at bounding box center [81, 320] width 20 height 20
click at [16, 322] on button "button" at bounding box center [13, 320] width 20 height 20
click at [77, 320] on button "button" at bounding box center [81, 320] width 20 height 20
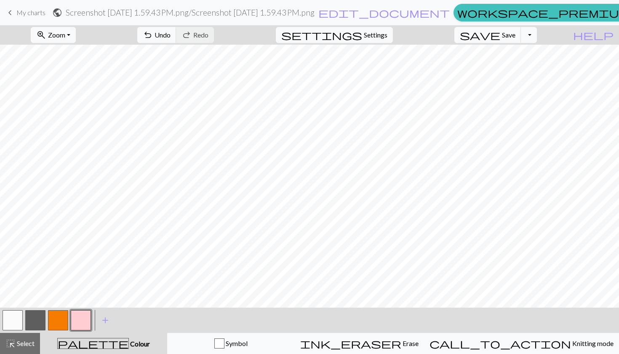
click at [20, 319] on button "button" at bounding box center [13, 320] width 20 height 20
click at [87, 319] on button "button" at bounding box center [81, 320] width 20 height 20
click at [16, 312] on button "button" at bounding box center [13, 320] width 20 height 20
click at [84, 317] on button "button" at bounding box center [81, 320] width 20 height 20
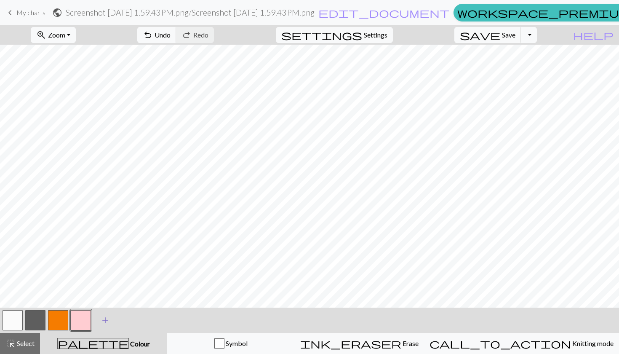
scroll to position [459, 345]
click at [11, 322] on button "button" at bounding box center [13, 320] width 20 height 20
click at [83, 314] on button "button" at bounding box center [81, 320] width 20 height 20
click at [38, 320] on button "button" at bounding box center [35, 320] width 20 height 20
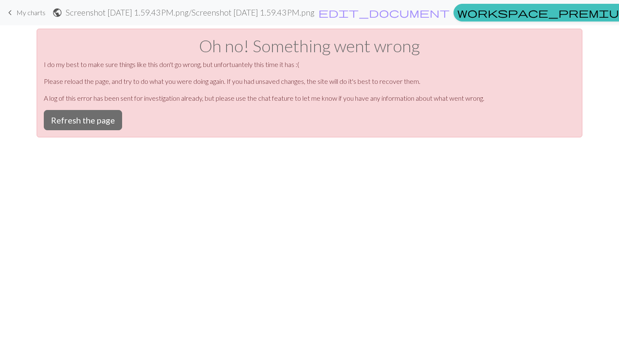
scroll to position [0, 0]
click at [74, 108] on div "Oh no! Something went wrong I do my best to make sure things like this don't go…" at bounding box center [309, 83] width 545 height 109
click at [74, 120] on button "Refresh the page" at bounding box center [83, 120] width 78 height 20
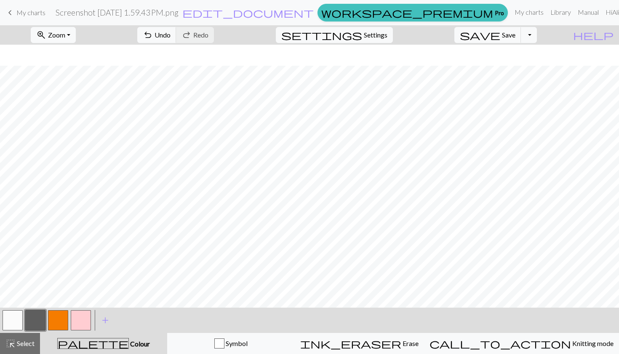
scroll to position [198, 0]
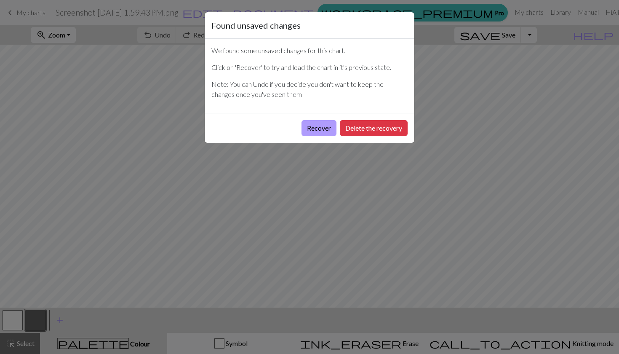
click at [312, 128] on button "Recover" at bounding box center [318, 128] width 35 height 16
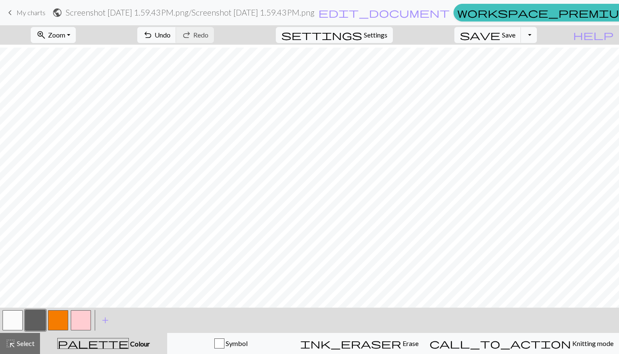
scroll to position [197, 0]
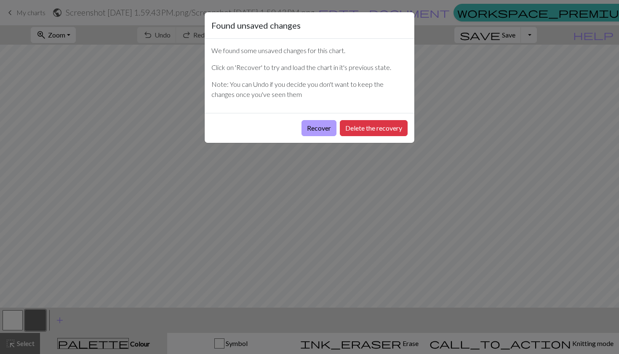
click at [313, 133] on button "Recover" at bounding box center [318, 128] width 35 height 16
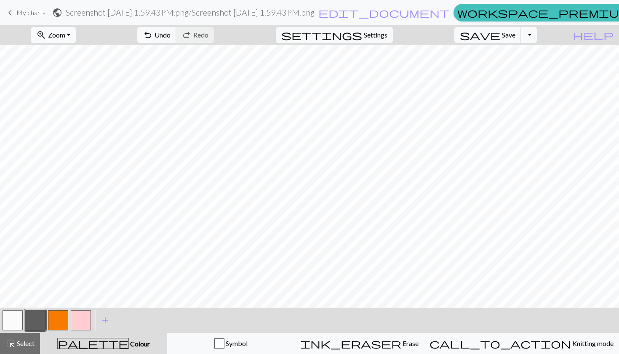
click at [76, 40] on button "zoom_in Zoom Zoom" at bounding box center [53, 35] width 45 height 16
click at [68, 103] on button "50%" at bounding box center [64, 100] width 66 height 13
click at [76, 30] on button "zoom_in Zoom Zoom" at bounding box center [53, 35] width 45 height 16
click at [67, 125] on button "150%" at bounding box center [64, 127] width 66 height 13
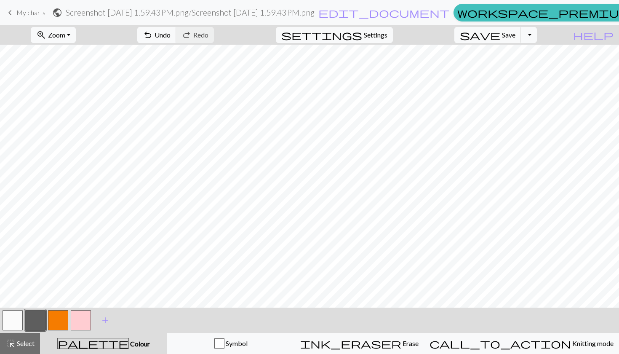
scroll to position [1039, 0]
click at [84, 316] on button "button" at bounding box center [81, 320] width 20 height 20
click at [37, 320] on button "button" at bounding box center [35, 320] width 20 height 20
click at [14, 314] on button "button" at bounding box center [13, 320] width 20 height 20
click at [82, 315] on button "button" at bounding box center [81, 320] width 20 height 20
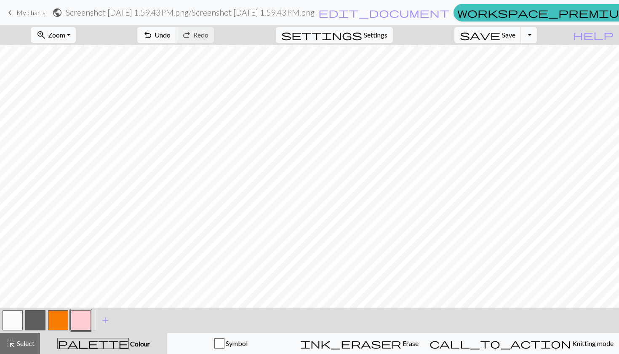
click at [38, 317] on button "button" at bounding box center [35, 320] width 20 height 20
click at [82, 318] on button "button" at bounding box center [81, 320] width 20 height 20
click at [20, 318] on button "button" at bounding box center [13, 320] width 20 height 20
click at [83, 320] on button "button" at bounding box center [81, 320] width 20 height 20
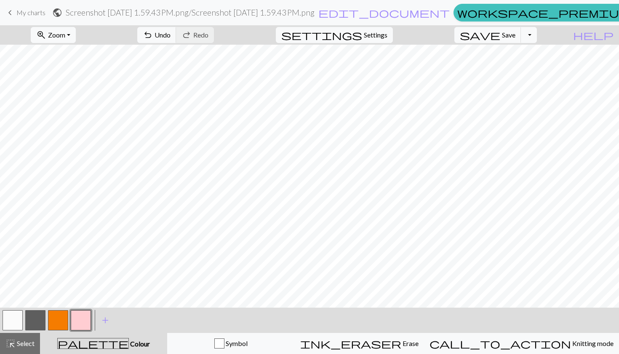
click at [37, 317] on button "button" at bounding box center [35, 320] width 20 height 20
click at [87, 317] on button "button" at bounding box center [81, 320] width 20 height 20
click at [39, 321] on button "button" at bounding box center [35, 320] width 20 height 20
click at [85, 318] on button "button" at bounding box center [81, 320] width 20 height 20
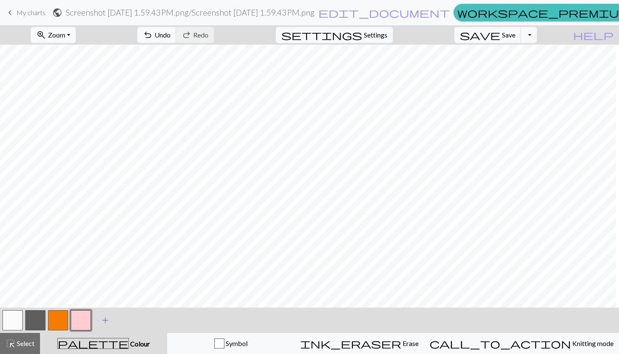
scroll to position [1048, 343]
click at [37, 321] on button "button" at bounding box center [35, 320] width 20 height 20
click at [76, 327] on button "button" at bounding box center [81, 320] width 20 height 20
click at [76, 32] on button "zoom_in Zoom Zoom" at bounding box center [53, 35] width 45 height 16
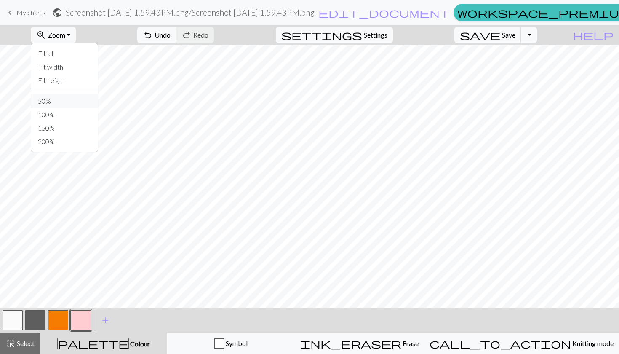
click at [80, 105] on button "50%" at bounding box center [64, 100] width 66 height 13
click at [65, 33] on span "Zoom" at bounding box center [56, 35] width 17 height 8
click at [72, 144] on button "200%" at bounding box center [64, 141] width 66 height 13
click at [65, 36] on span "Zoom" at bounding box center [56, 35] width 17 height 8
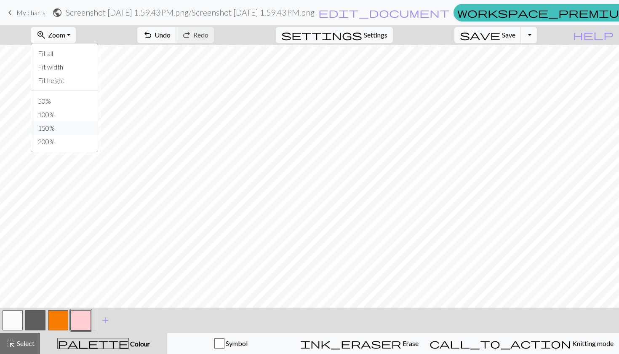
click at [67, 130] on button "150%" at bounding box center [64, 127] width 66 height 13
click at [19, 316] on button "button" at bounding box center [13, 320] width 20 height 20
click at [42, 315] on button "button" at bounding box center [35, 320] width 20 height 20
click at [84, 314] on button "button" at bounding box center [81, 320] width 20 height 20
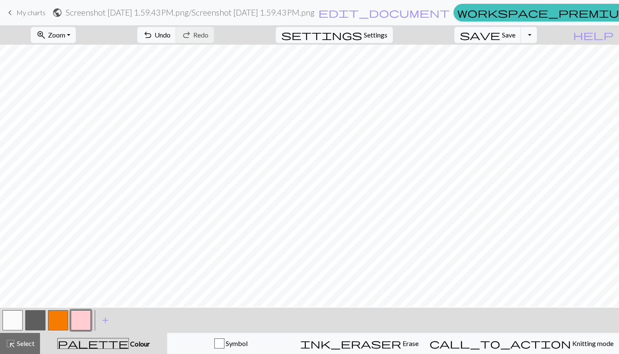
scroll to position [1048, 569]
click at [19, 315] on button "button" at bounding box center [13, 320] width 20 height 20
click at [35, 318] on button "button" at bounding box center [35, 320] width 20 height 20
click at [13, 324] on button "button" at bounding box center [13, 320] width 20 height 20
click at [36, 312] on button "button" at bounding box center [35, 320] width 20 height 20
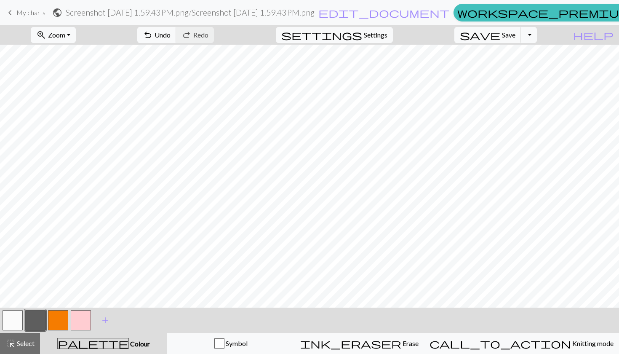
click at [89, 323] on button "button" at bounding box center [81, 320] width 20 height 20
click at [21, 322] on button "button" at bounding box center [13, 320] width 20 height 20
click at [76, 322] on button "button" at bounding box center [81, 320] width 20 height 20
click at [39, 318] on button "button" at bounding box center [35, 320] width 20 height 20
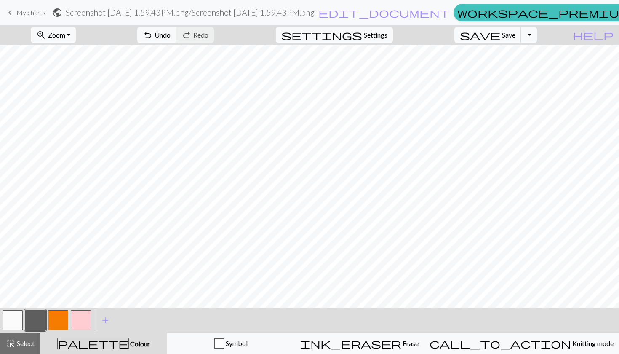
click at [83, 322] on button "button" at bounding box center [81, 320] width 20 height 20
click at [537, 37] on button "Toggle Dropdown" at bounding box center [529, 35] width 16 height 16
click at [511, 68] on button "save_alt Download" at bounding box center [466, 66] width 139 height 13
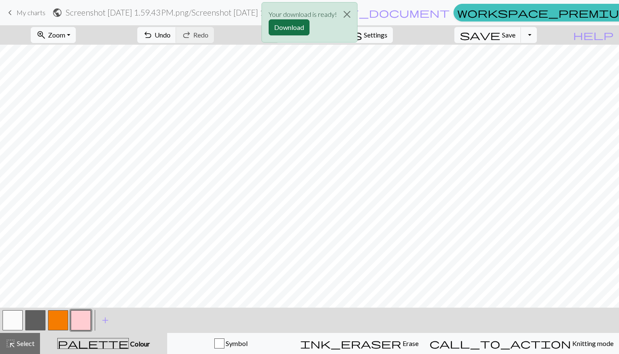
click at [290, 25] on button "Download" at bounding box center [289, 27] width 41 height 16
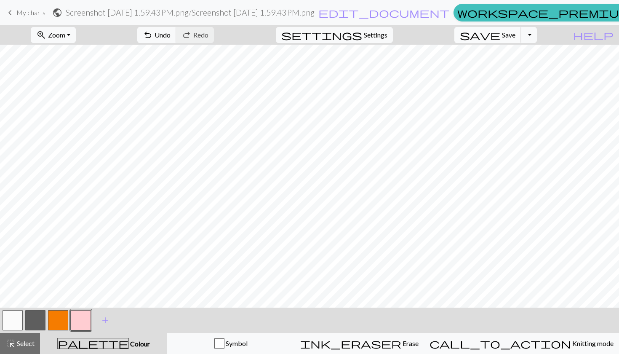
click at [515, 38] on span "Save" at bounding box center [508, 35] width 13 height 8
click at [515, 36] on span "Save" at bounding box center [508, 35] width 13 height 8
